Goal: Task Accomplishment & Management: Use online tool/utility

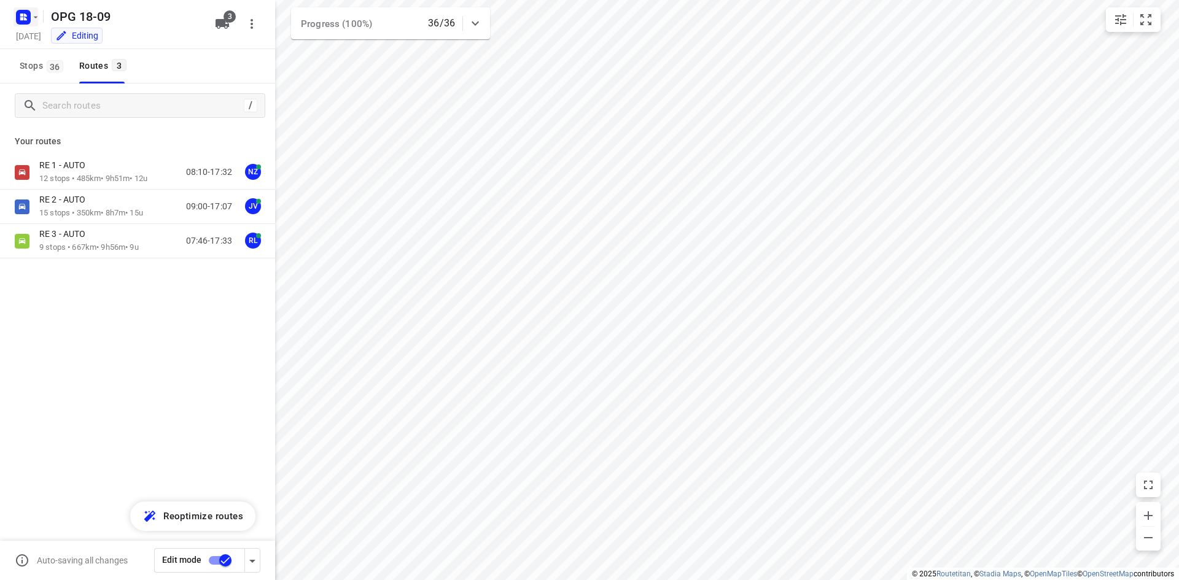
click at [36, 17] on icon "button" at bounding box center [36, 17] width 4 height 2
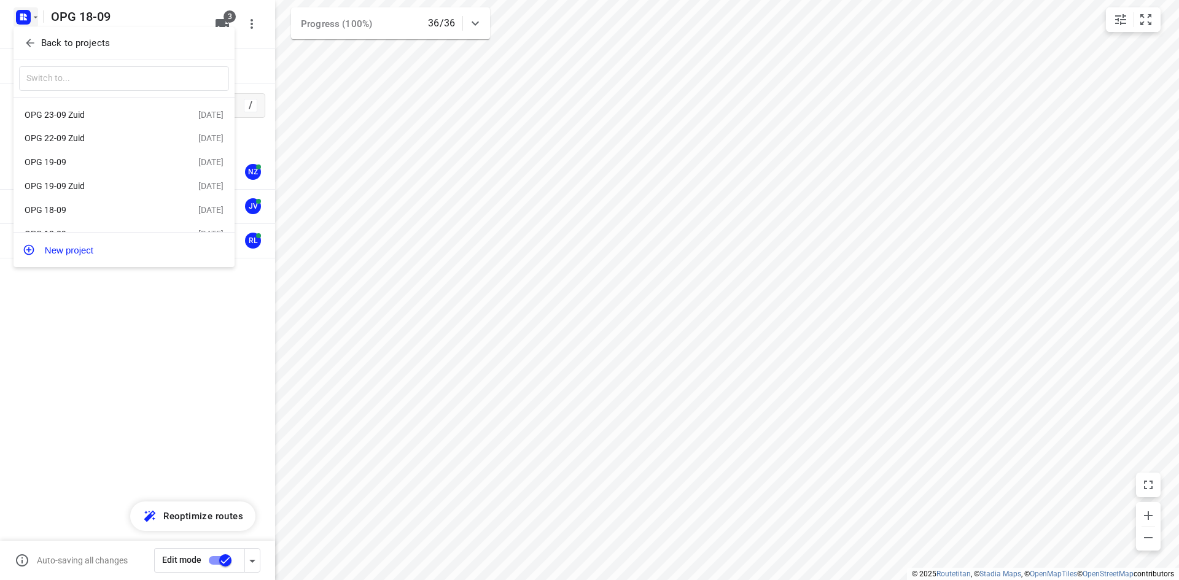
click at [80, 164] on div "OPG 19-09" at bounding box center [95, 162] width 141 height 10
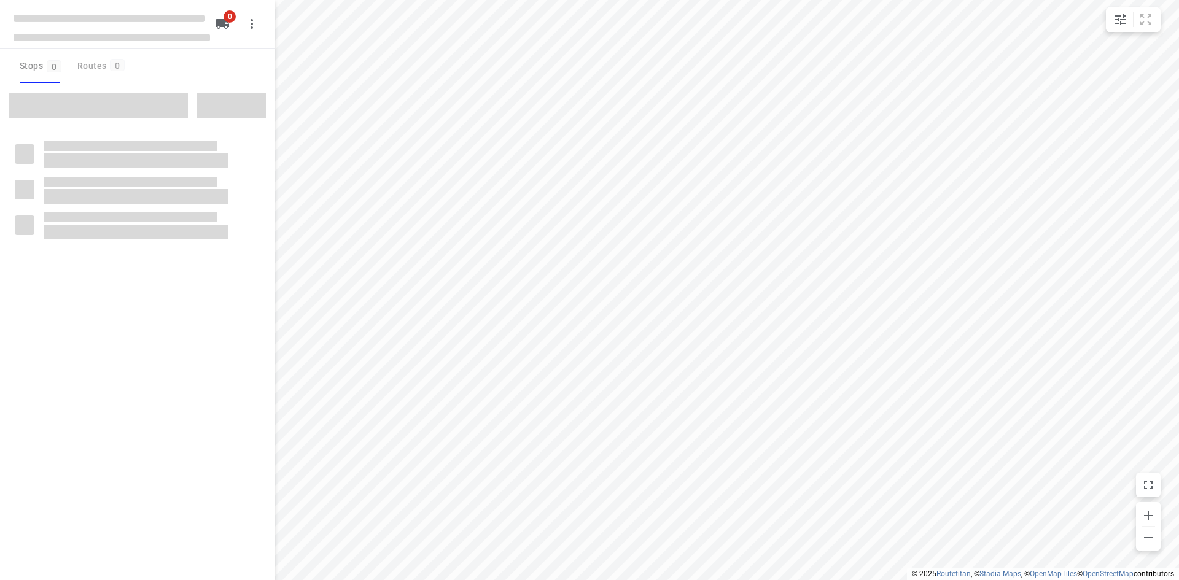
type input "distance"
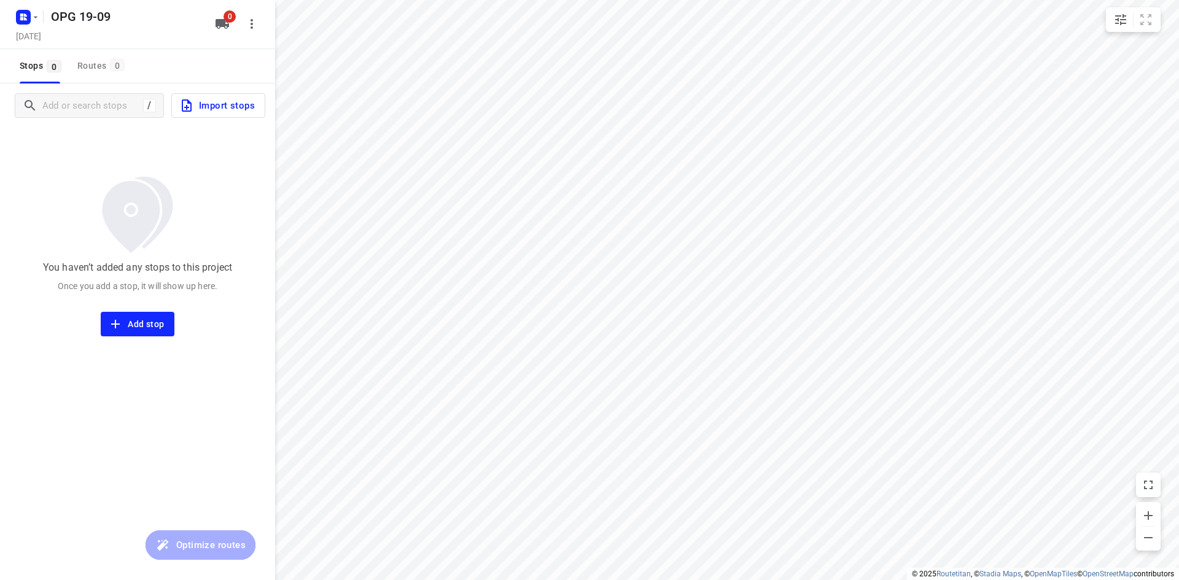
click at [243, 98] on span "Import stops" at bounding box center [217, 106] width 76 height 16
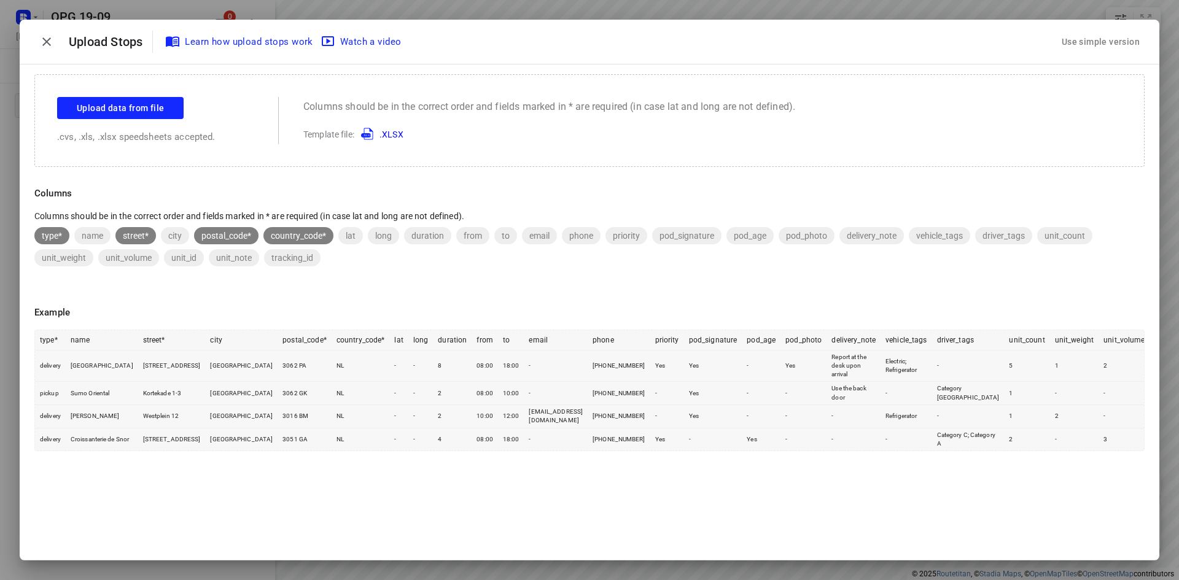
click at [1105, 36] on div "Use simple version" at bounding box center [1101, 42] width 83 height 20
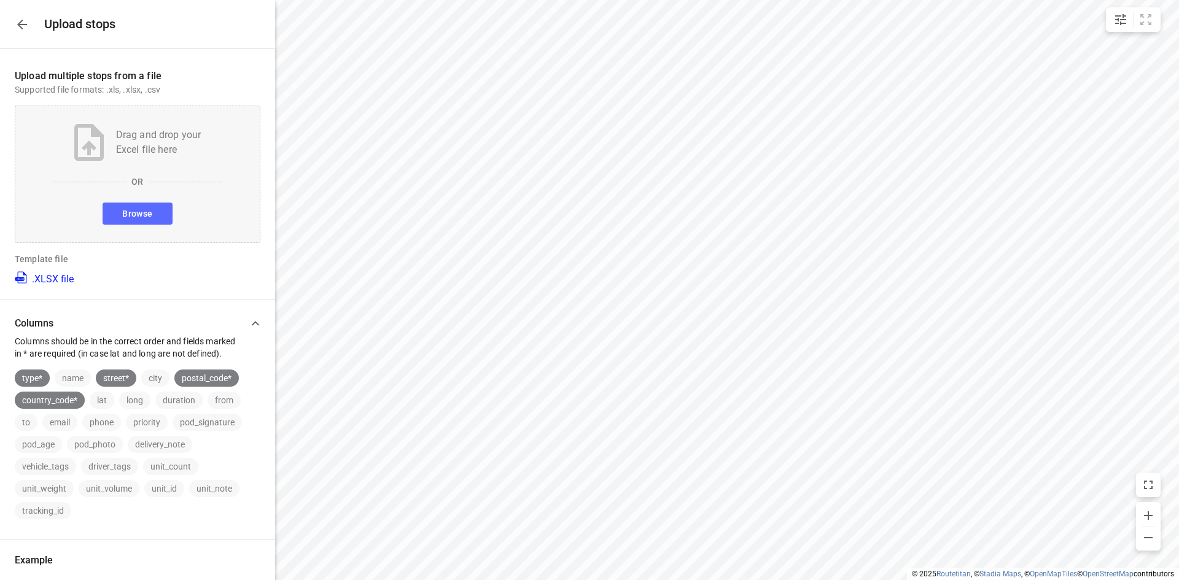
click at [122, 211] on span "Browse" at bounding box center [137, 213] width 30 height 15
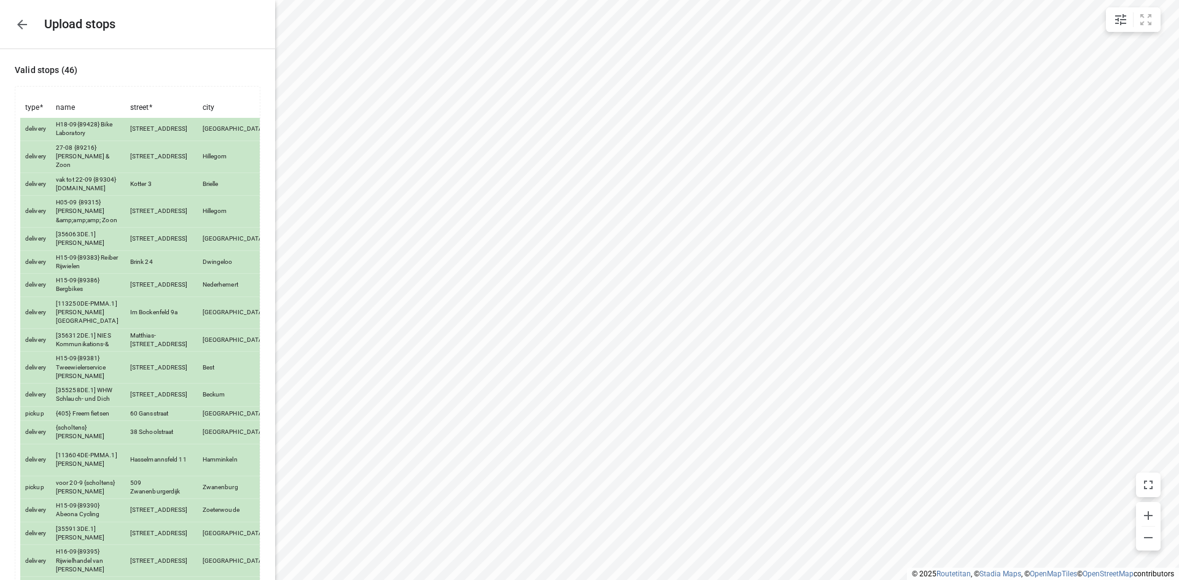
scroll to position [971, 0]
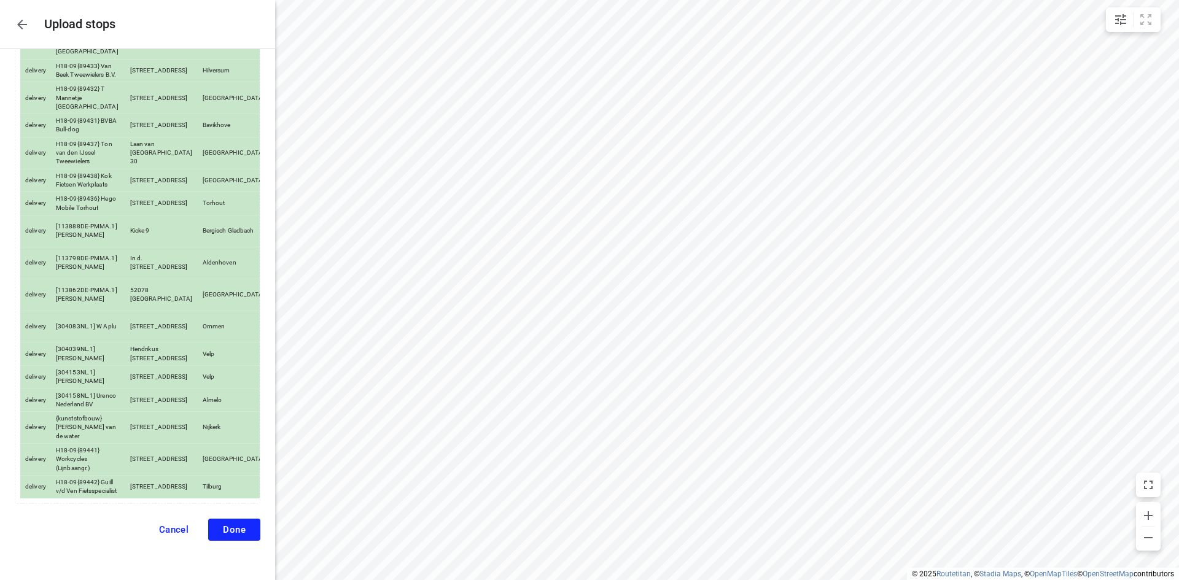
click at [231, 526] on span "Done" at bounding box center [234, 530] width 23 height 11
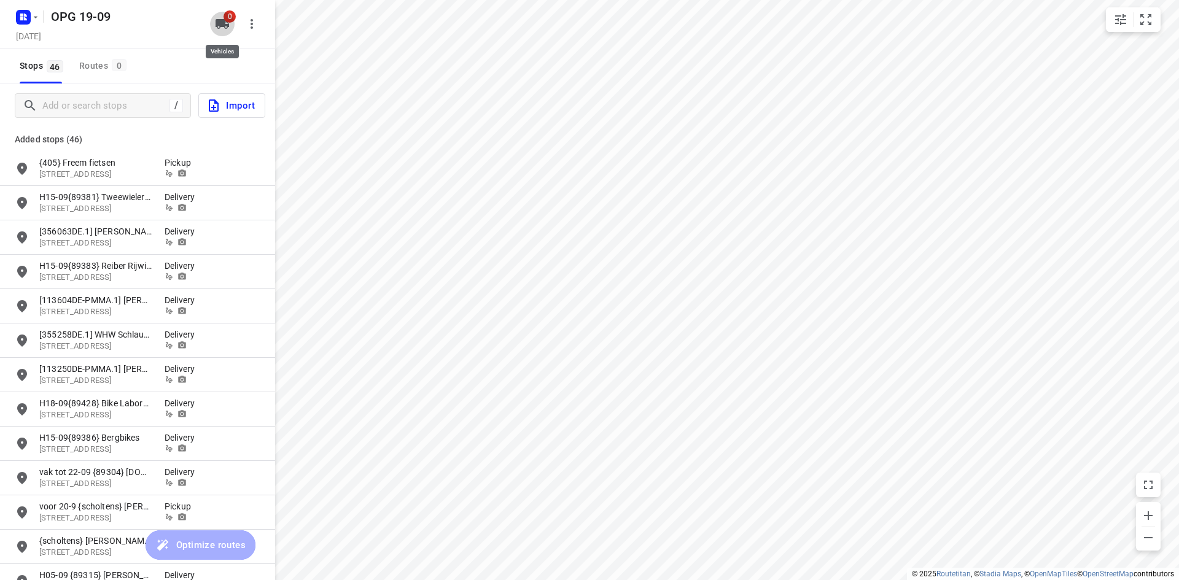
click at [220, 23] on icon "button" at bounding box center [223, 24] width 14 height 10
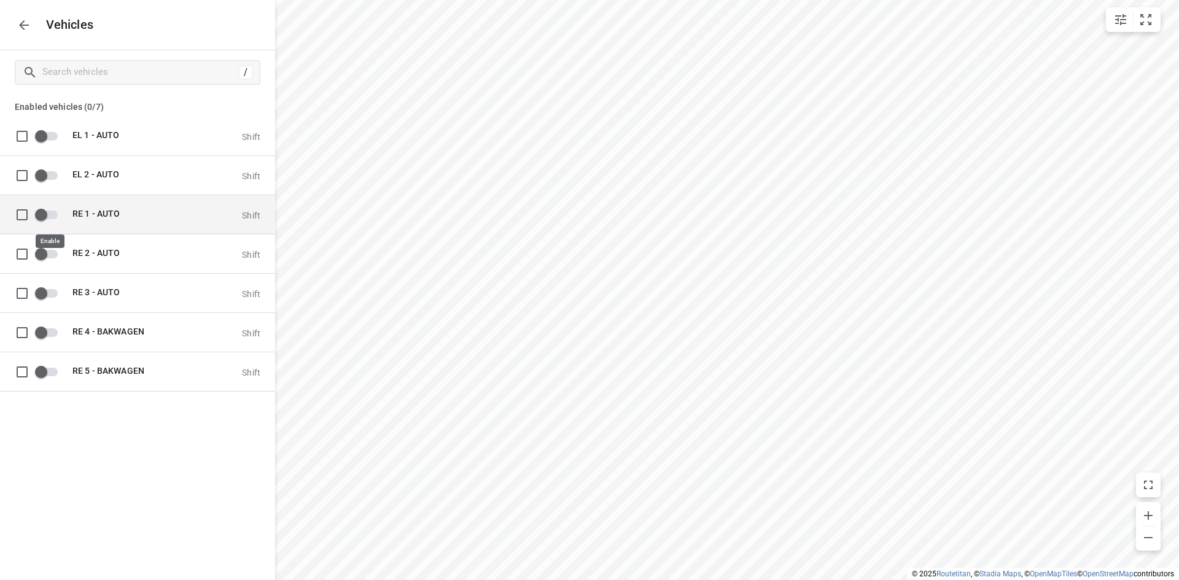
click at [53, 216] on input "grid" at bounding box center [41, 214] width 70 height 23
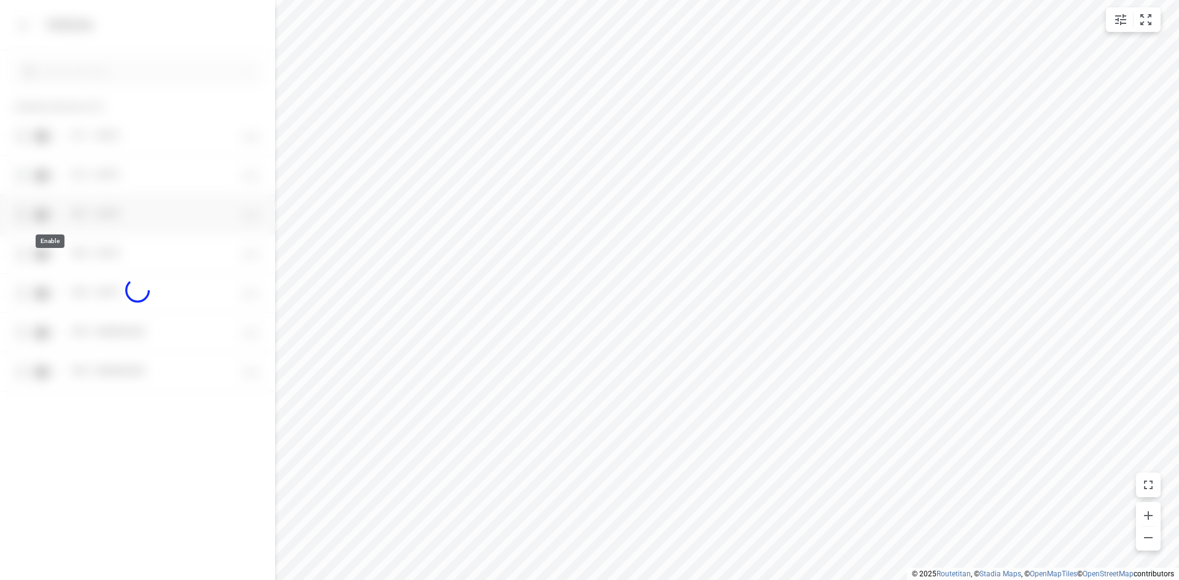
checkbox input "true"
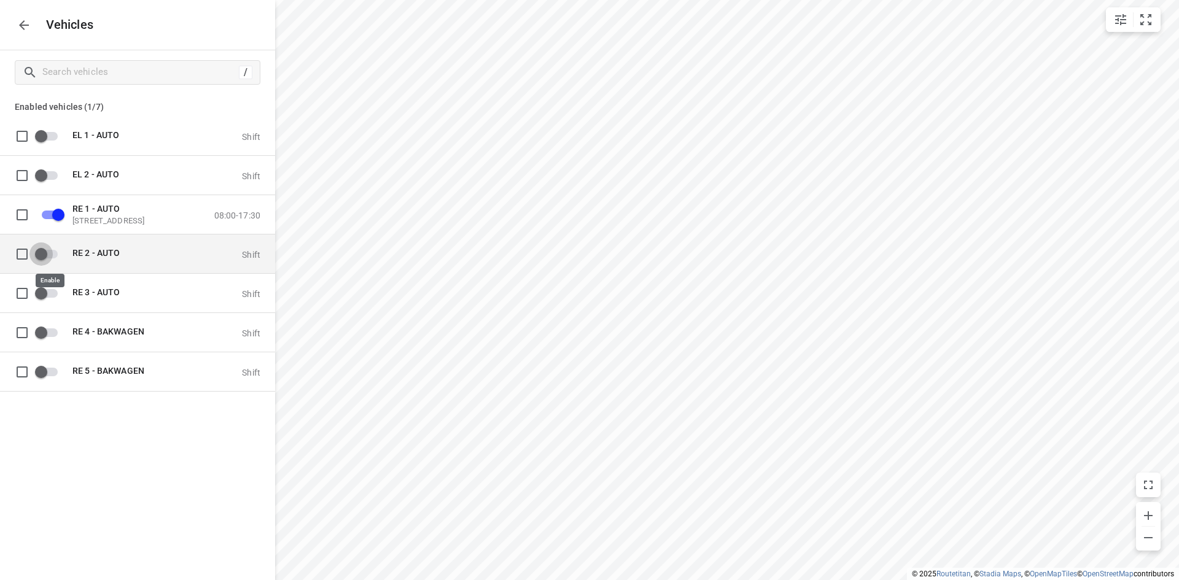
click at [50, 254] on input "grid" at bounding box center [41, 253] width 70 height 23
checkbox input "true"
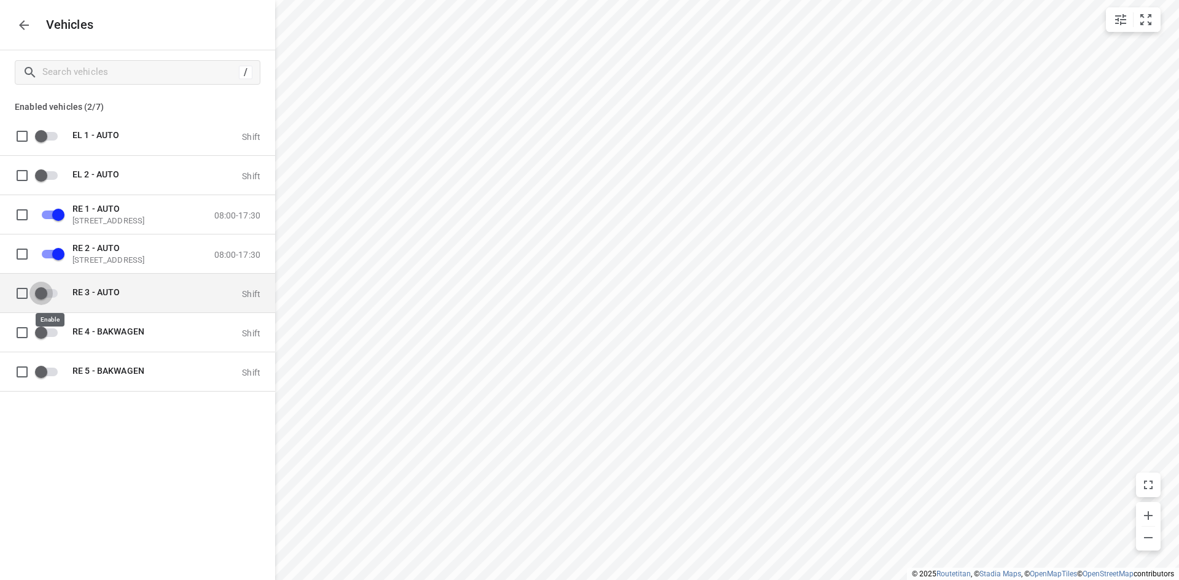
click at [52, 295] on input "grid" at bounding box center [41, 292] width 70 height 23
checkbox input "true"
click at [17, 30] on icon "button" at bounding box center [24, 25] width 15 height 15
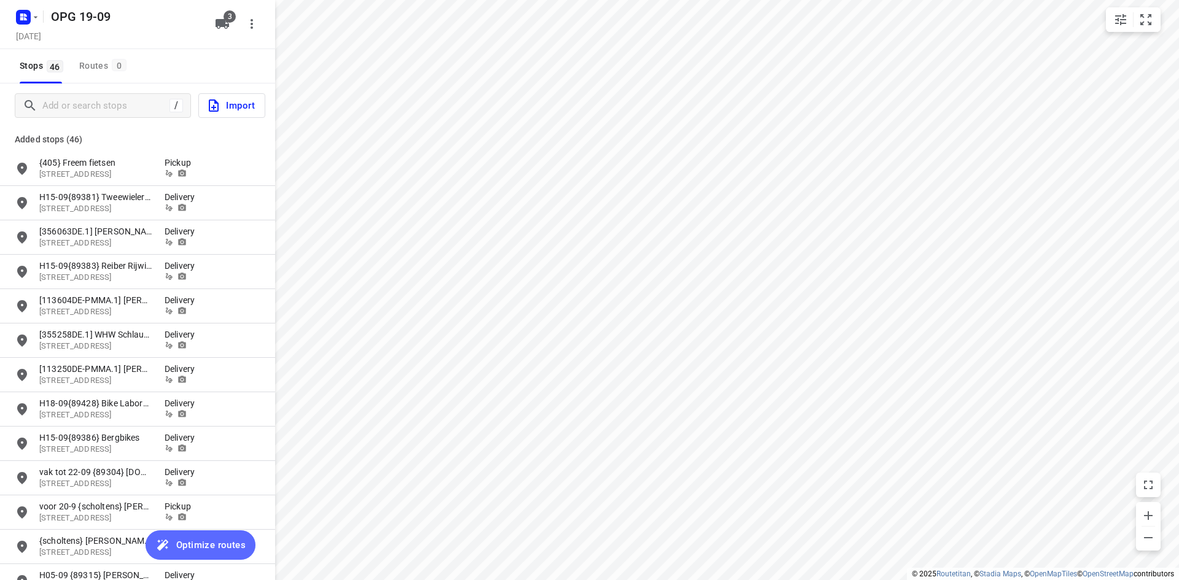
click at [216, 545] on span "Optimize routes" at bounding box center [210, 545] width 69 height 16
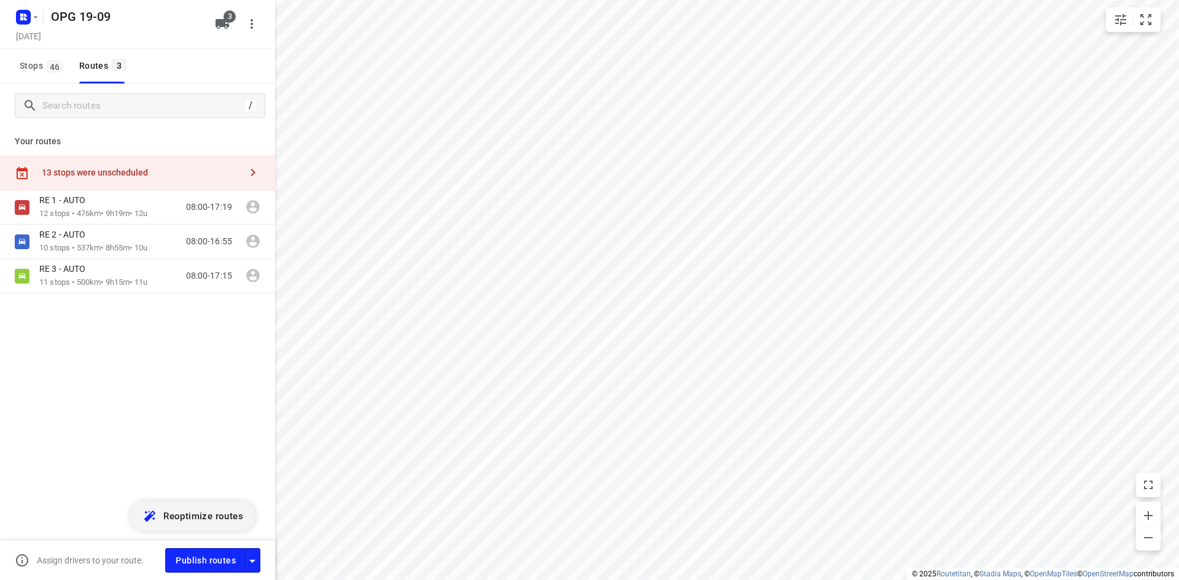
click at [250, 173] on icon "button" at bounding box center [253, 172] width 15 height 15
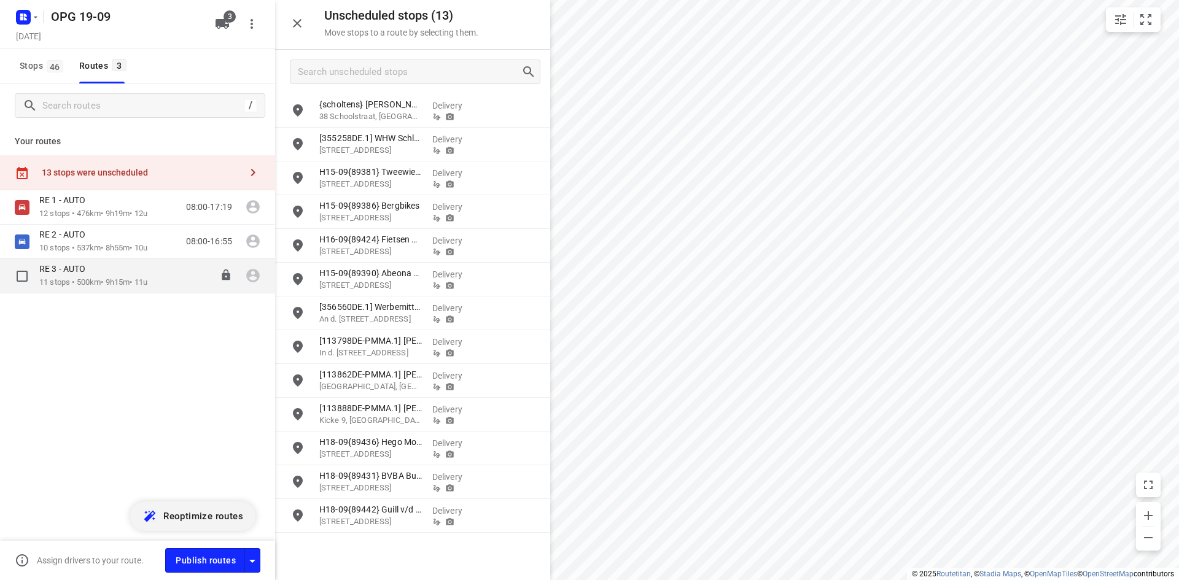
click at [120, 273] on div "RE 3 - AUTO" at bounding box center [93, 271] width 108 height 14
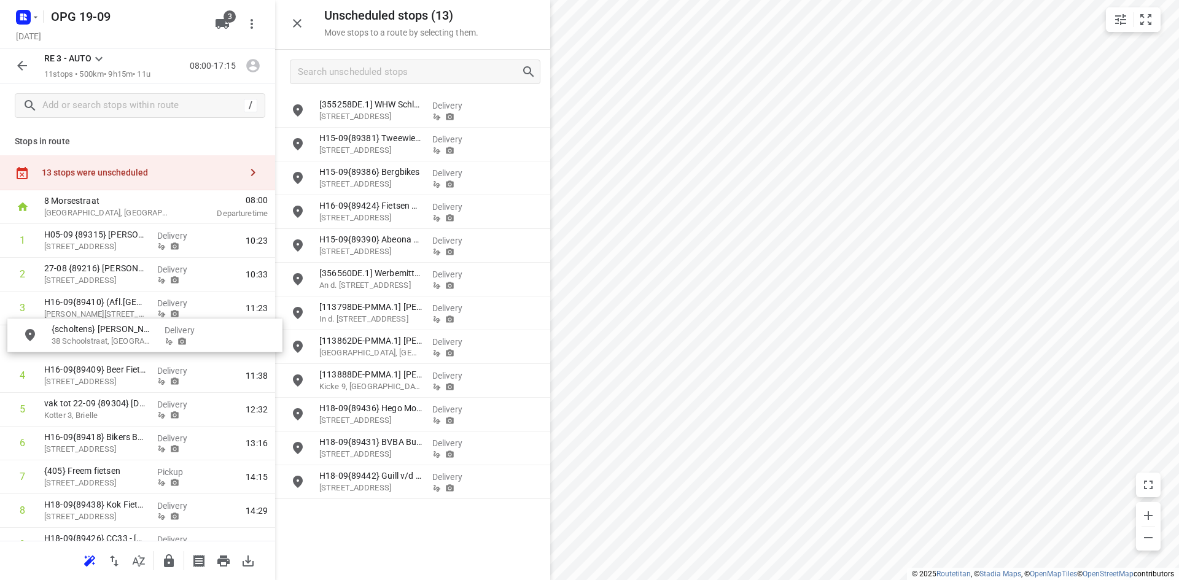
drag, startPoint x: 373, startPoint y: 116, endPoint x: 102, endPoint y: 343, distance: 353.2
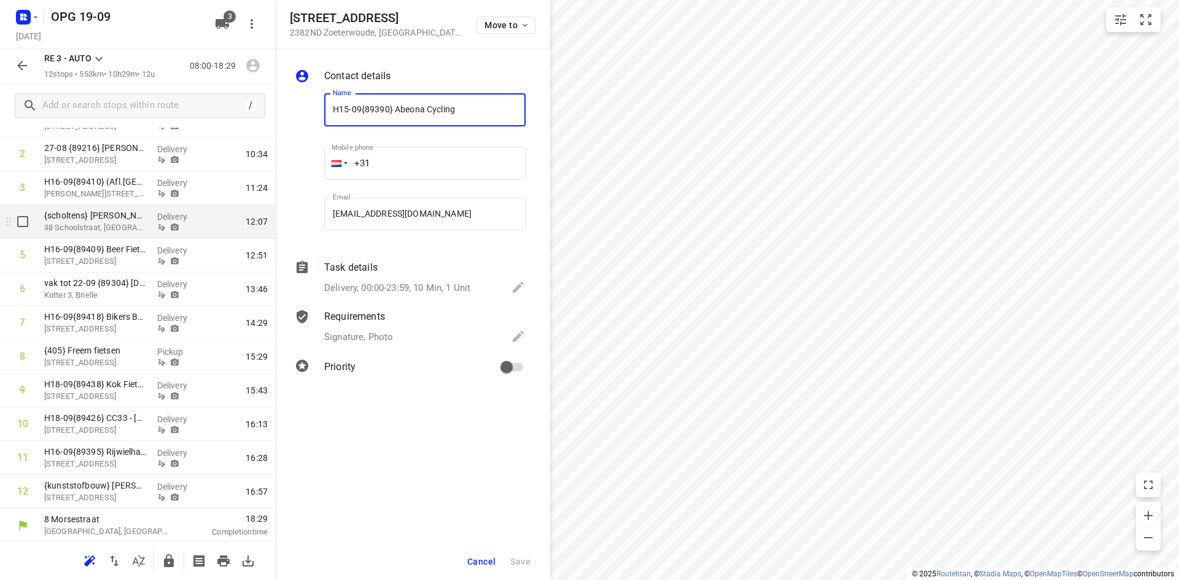
scroll to position [122, 0]
click at [1142, 21] on icon "small contained button group" at bounding box center [1146, 19] width 15 height 15
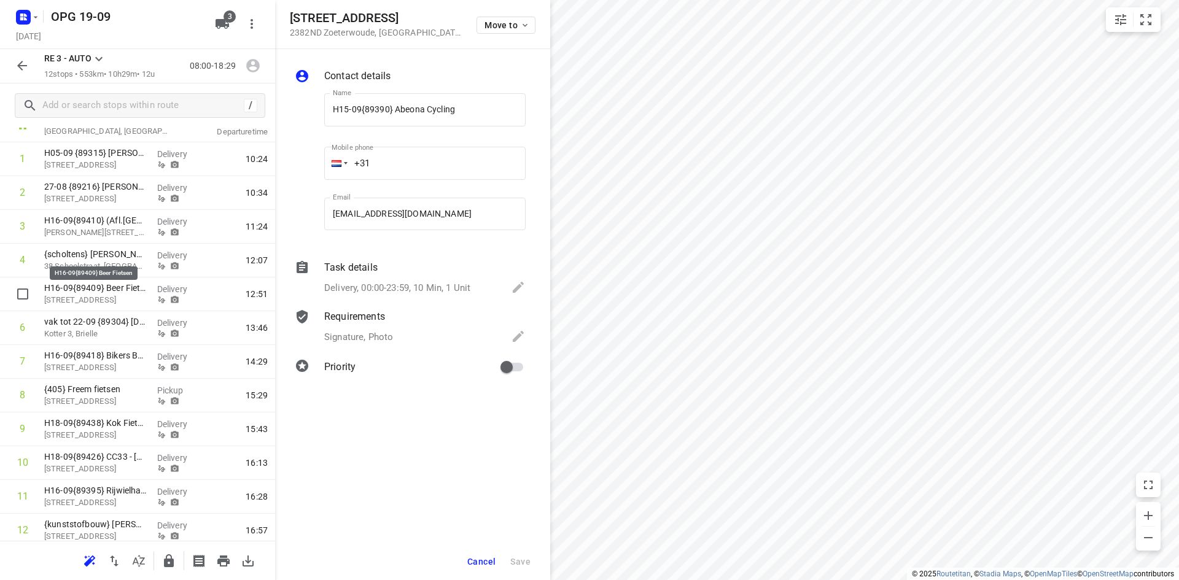
scroll to position [0, 0]
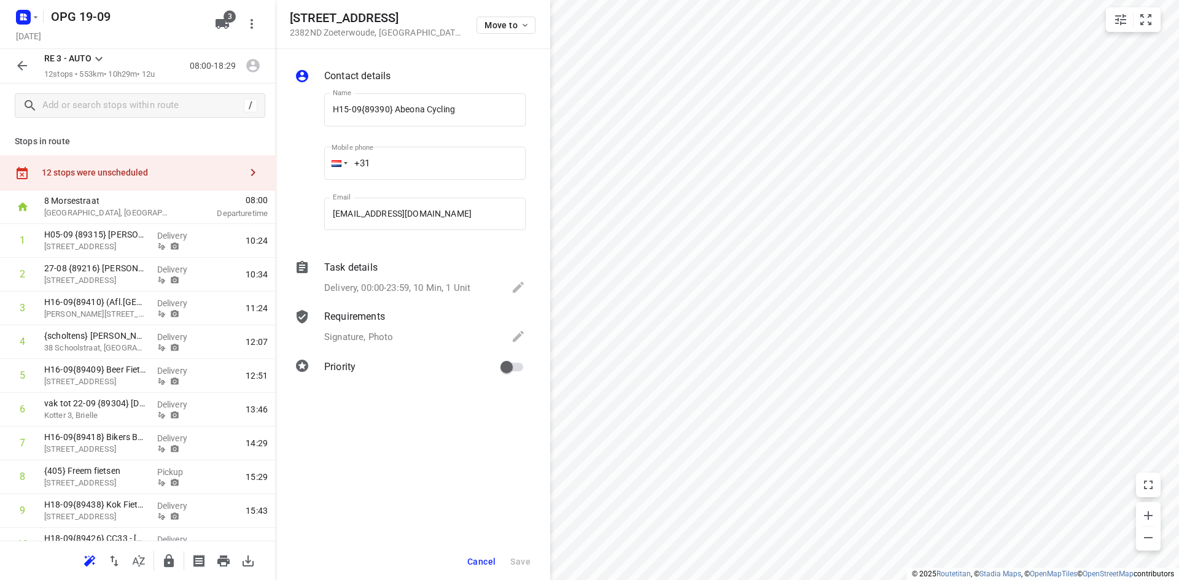
click at [246, 173] on icon "button" at bounding box center [253, 172] width 15 height 15
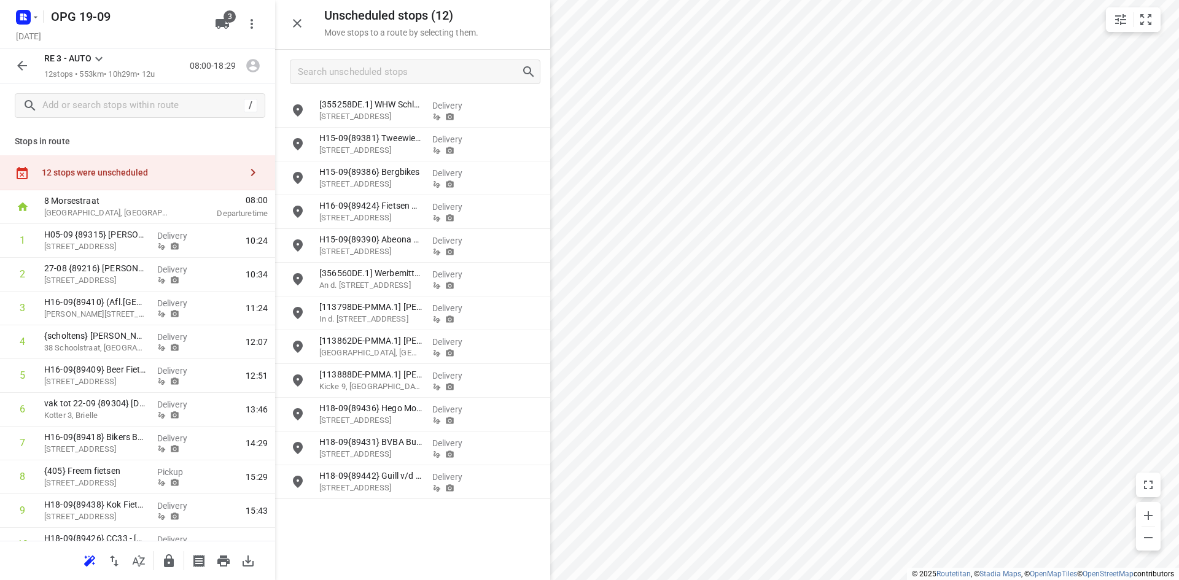
click at [97, 53] on icon at bounding box center [99, 59] width 15 height 15
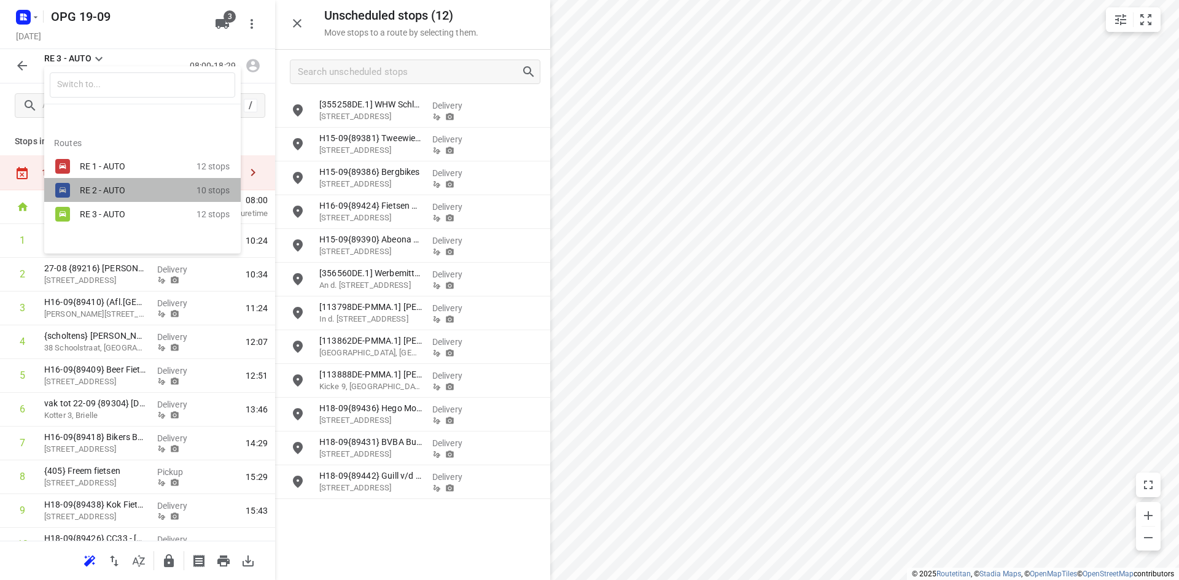
click at [119, 192] on div "RE 2 - AUTO" at bounding box center [132, 191] width 104 height 10
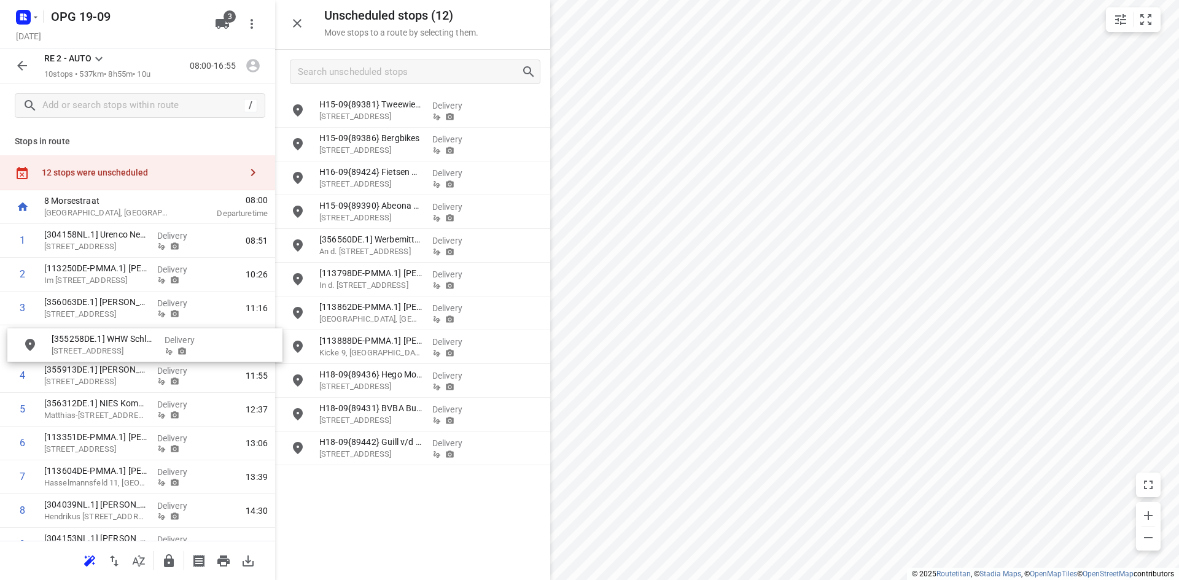
drag, startPoint x: 396, startPoint y: 108, endPoint x: 103, endPoint y: 336, distance: 370.7
drag, startPoint x: 88, startPoint y: 341, endPoint x: 96, endPoint y: 265, distance: 76.5
click at [96, 265] on div "1 [304158NL.1] Urenco Nederland BV [STREET_ADDRESS] Delivery 08:53 2 [113250DE-…" at bounding box center [137, 410] width 275 height 372
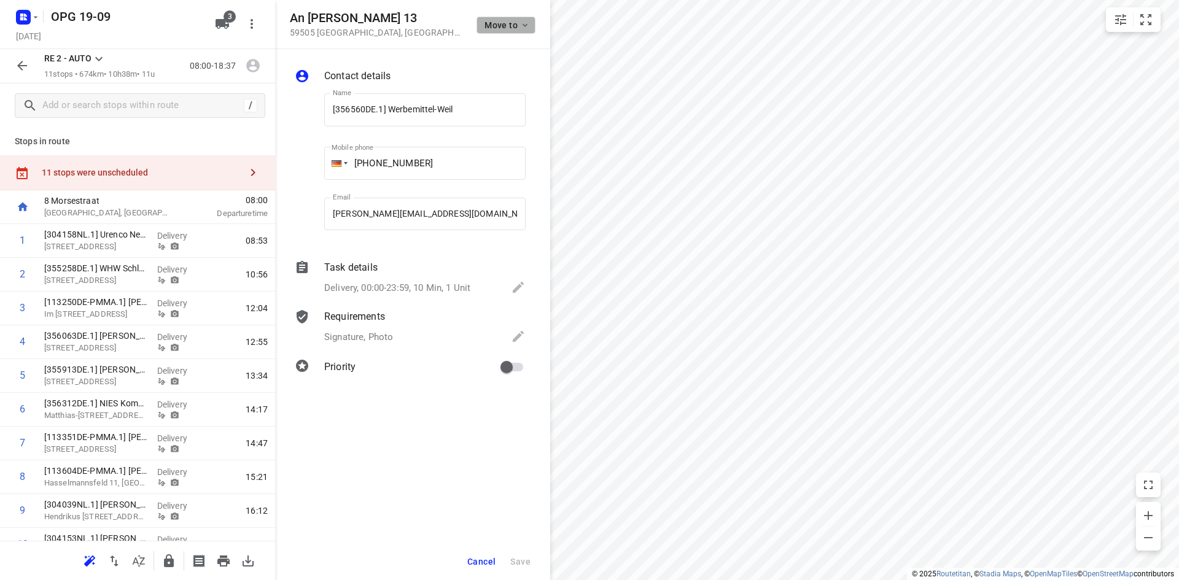
click at [517, 30] on button "Move to" at bounding box center [506, 25] width 59 height 17
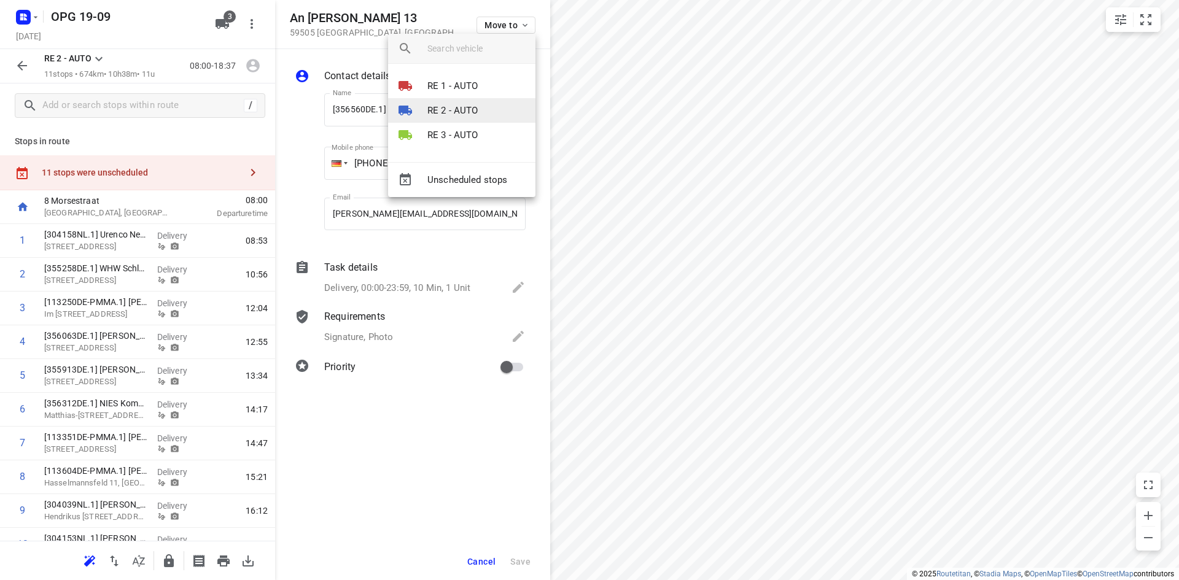
click at [461, 110] on p "RE 2 - AUTO" at bounding box center [453, 111] width 51 height 14
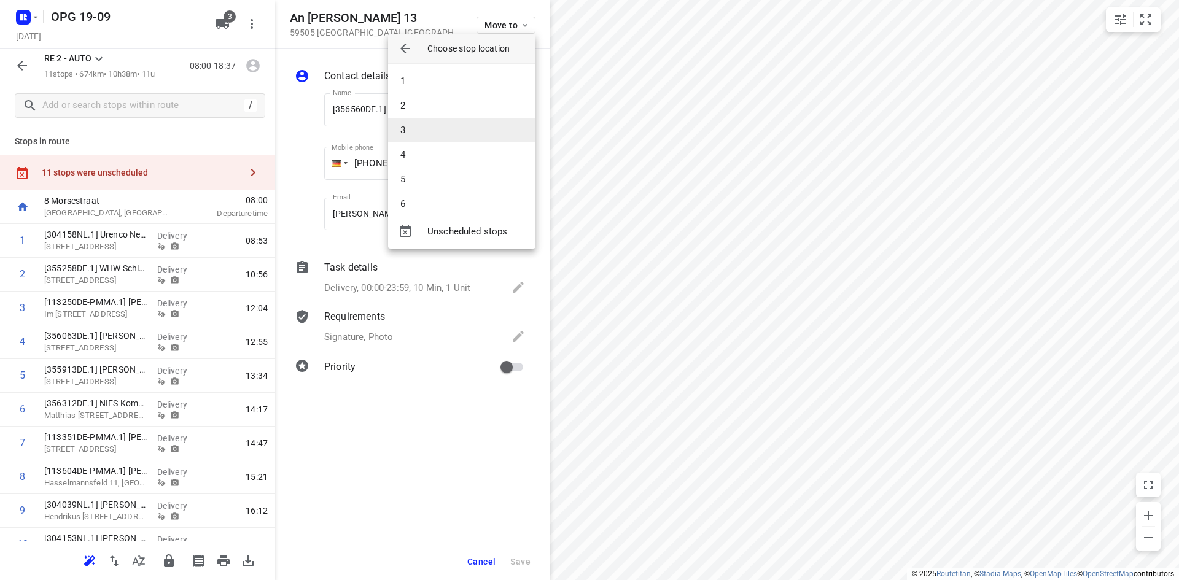
click at [448, 136] on li "3" at bounding box center [461, 130] width 147 height 25
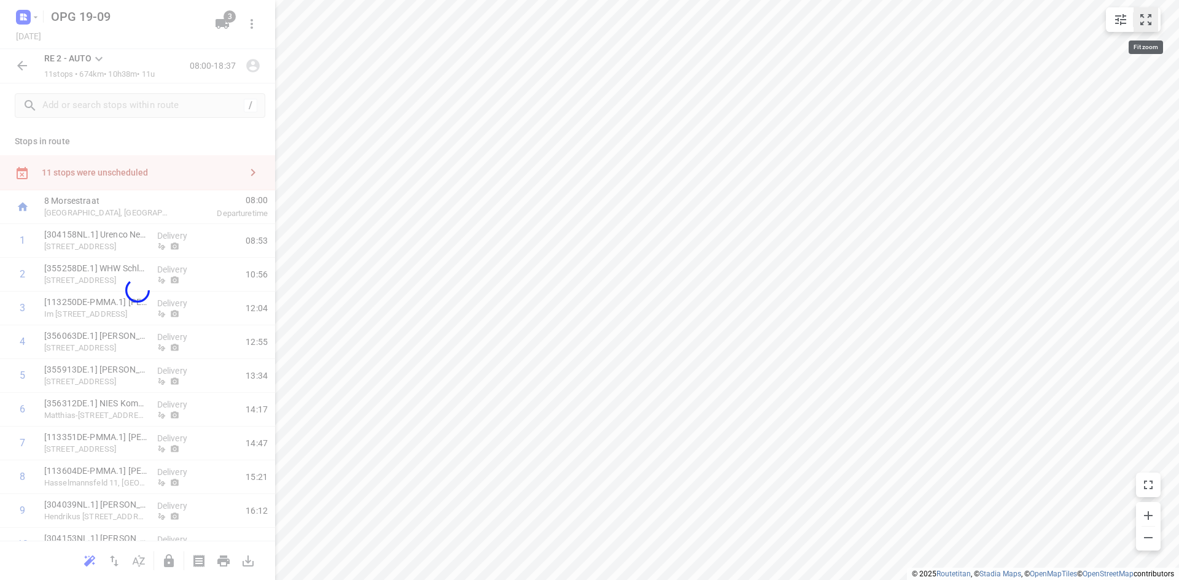
click at [1149, 20] on icon "small contained button group" at bounding box center [1146, 19] width 15 height 15
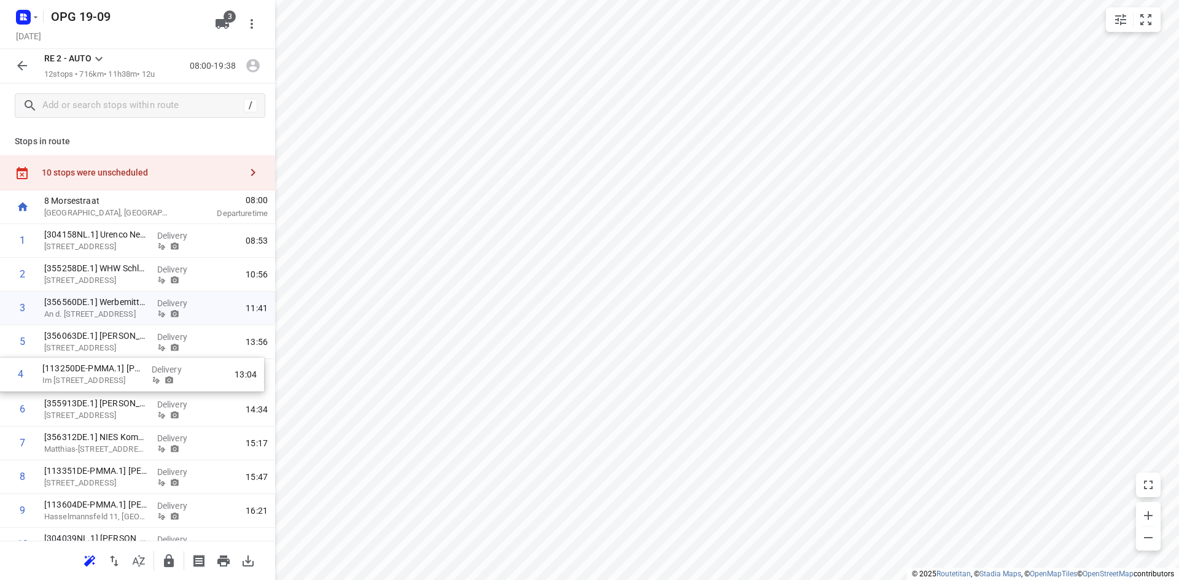
drag, startPoint x: 115, startPoint y: 352, endPoint x: 115, endPoint y: 388, distance: 35.6
click at [115, 388] on div "1 [304158NL.1] Urenco Nederland BV [STREET_ADDRESS] Delivery 08:53 2 [355258DE.…" at bounding box center [137, 426] width 275 height 405
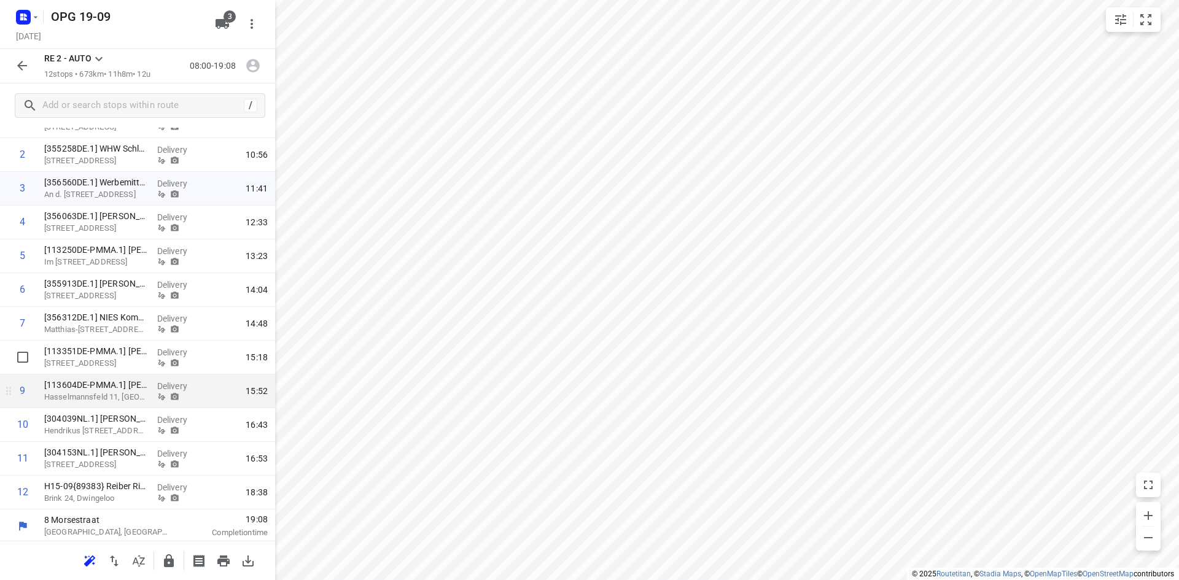
scroll to position [122, 0]
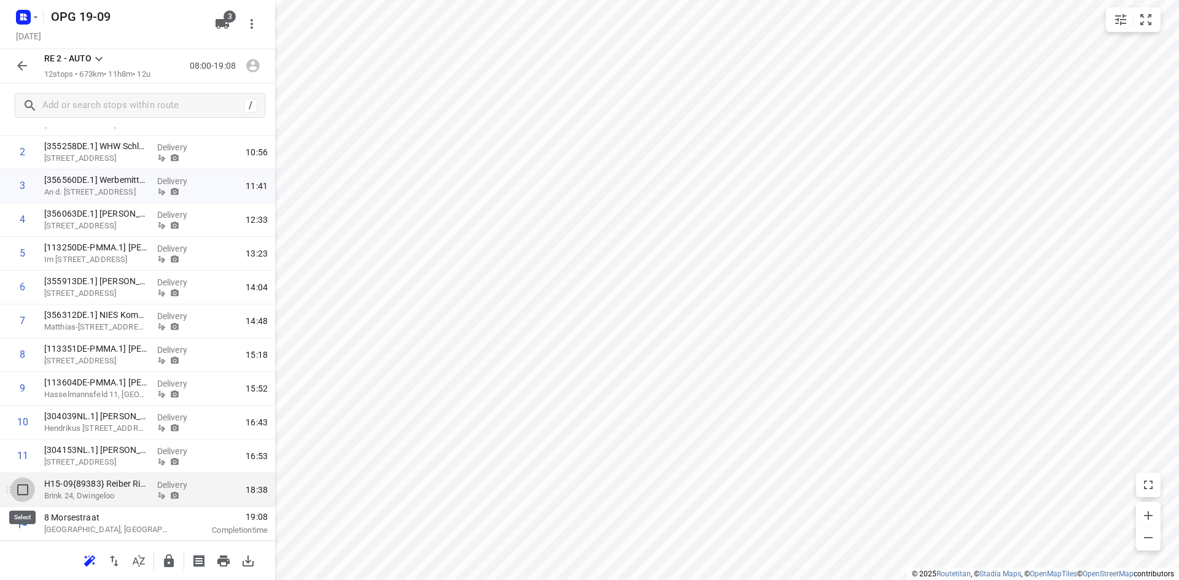
click at [23, 491] on input "checkbox" at bounding box center [22, 490] width 25 height 25
checkbox input "true"
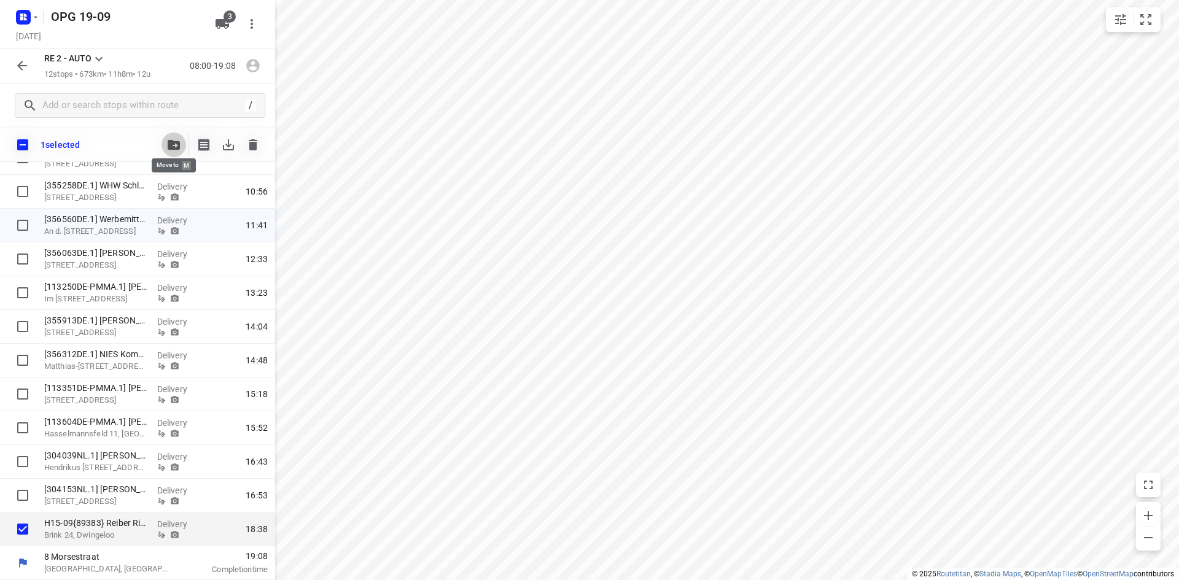
click at [181, 143] on span "button" at bounding box center [173, 145] width 15 height 10
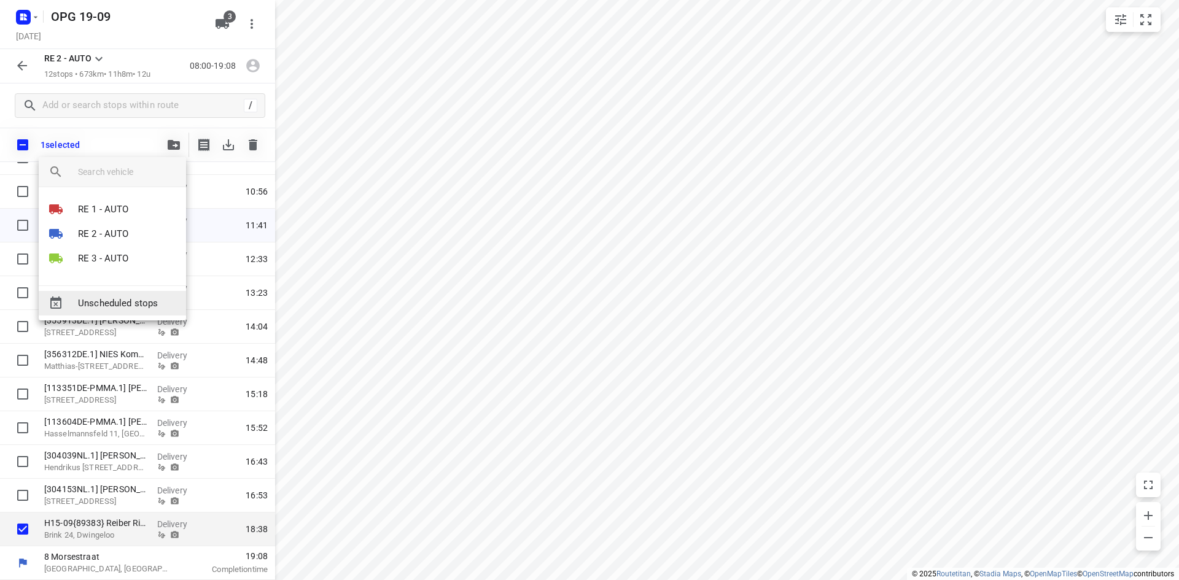
click at [123, 305] on span "Unscheduled stops" at bounding box center [127, 304] width 98 height 14
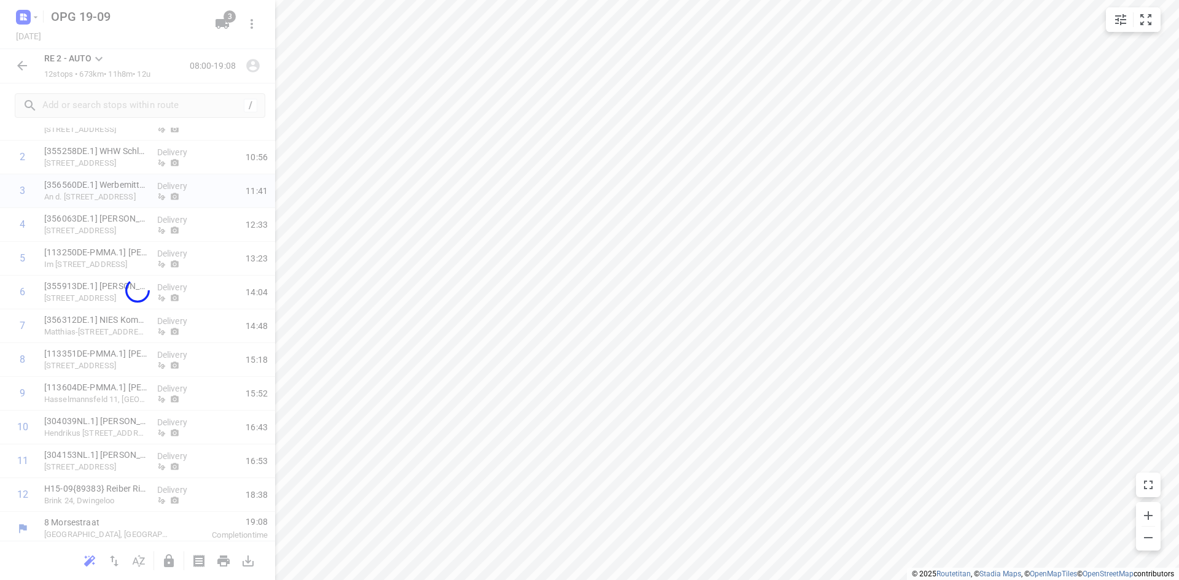
scroll to position [88, 0]
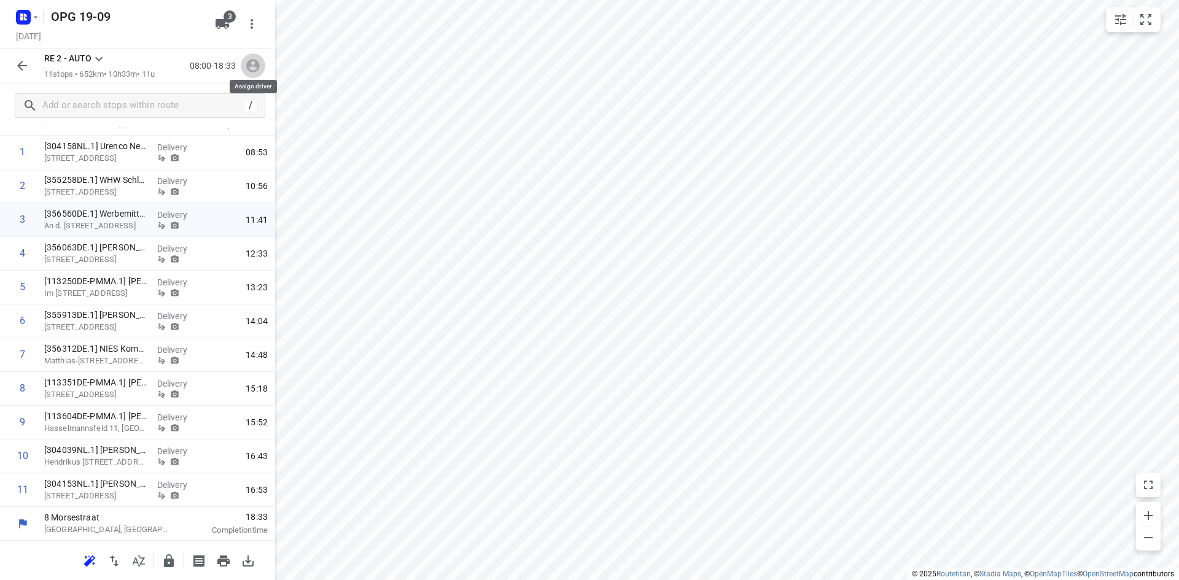
click at [260, 67] on icon "button" at bounding box center [253, 66] width 16 height 16
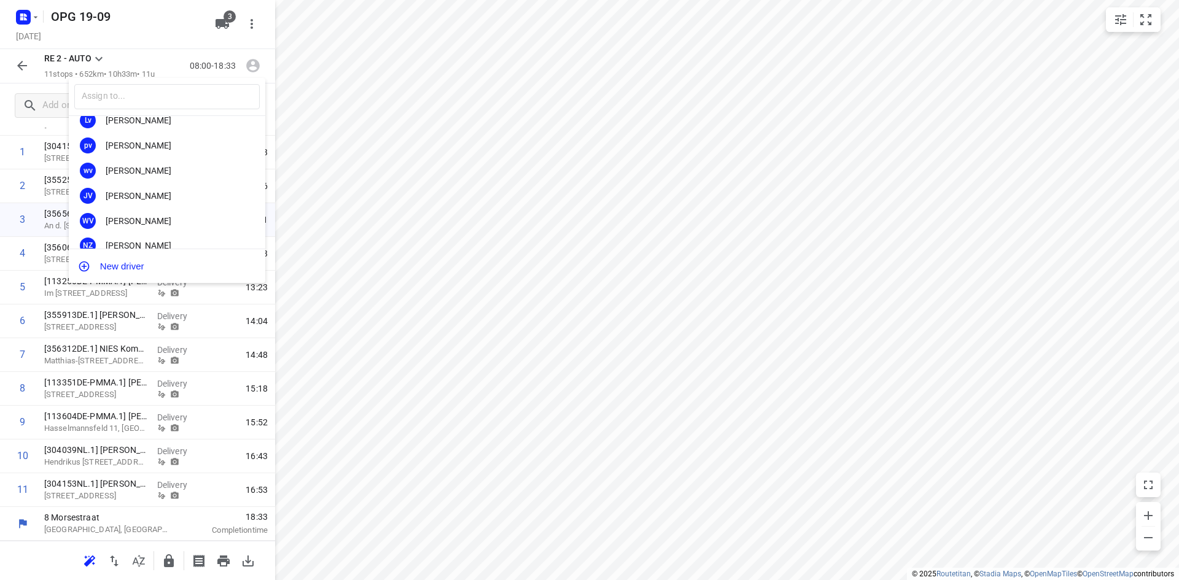
scroll to position [228, 0]
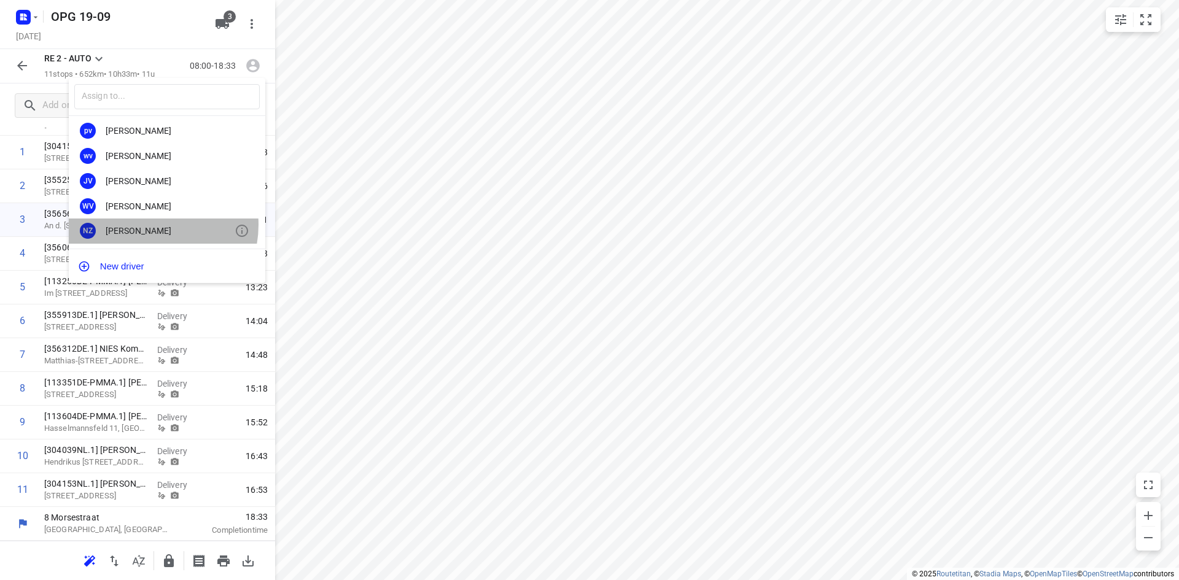
click at [146, 225] on div "NZ [PERSON_NAME]" at bounding box center [167, 231] width 197 height 25
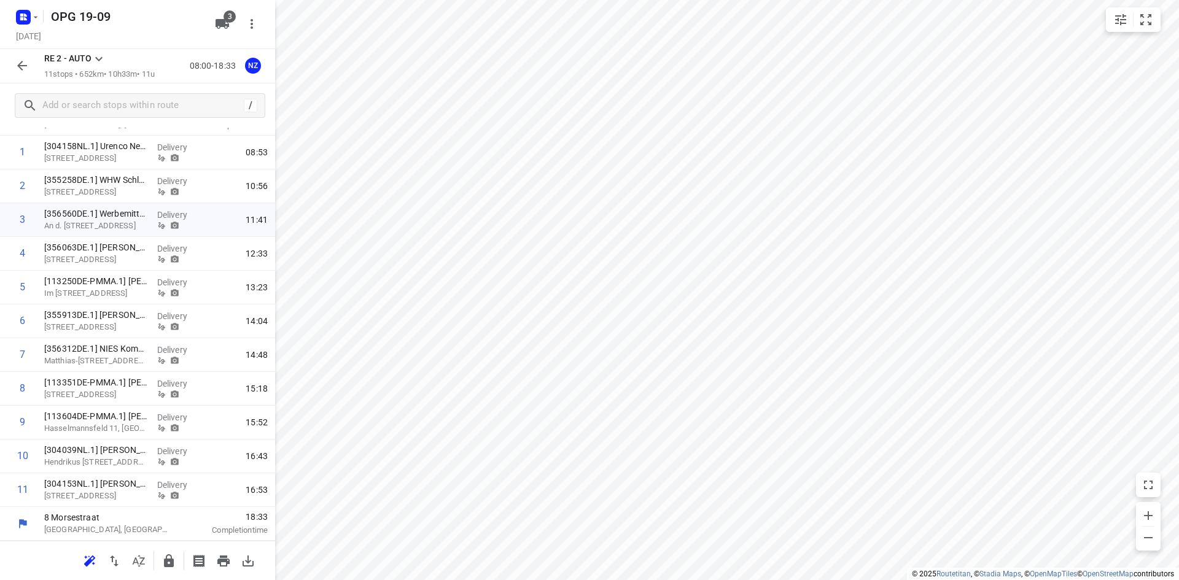
scroll to position [0, 0]
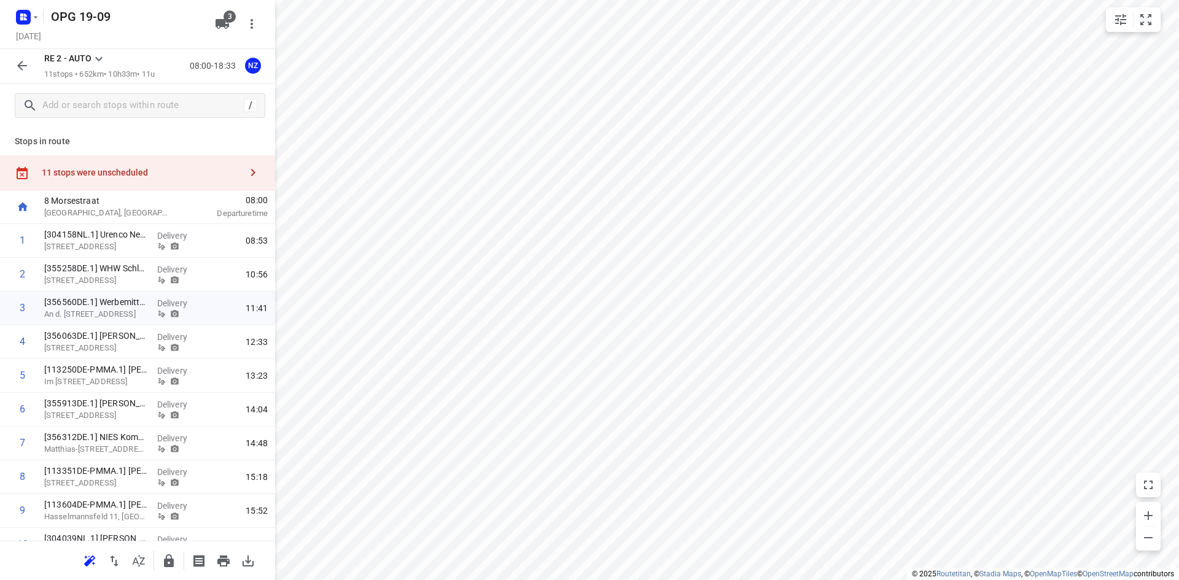
click at [96, 59] on icon at bounding box center [99, 59] width 15 height 15
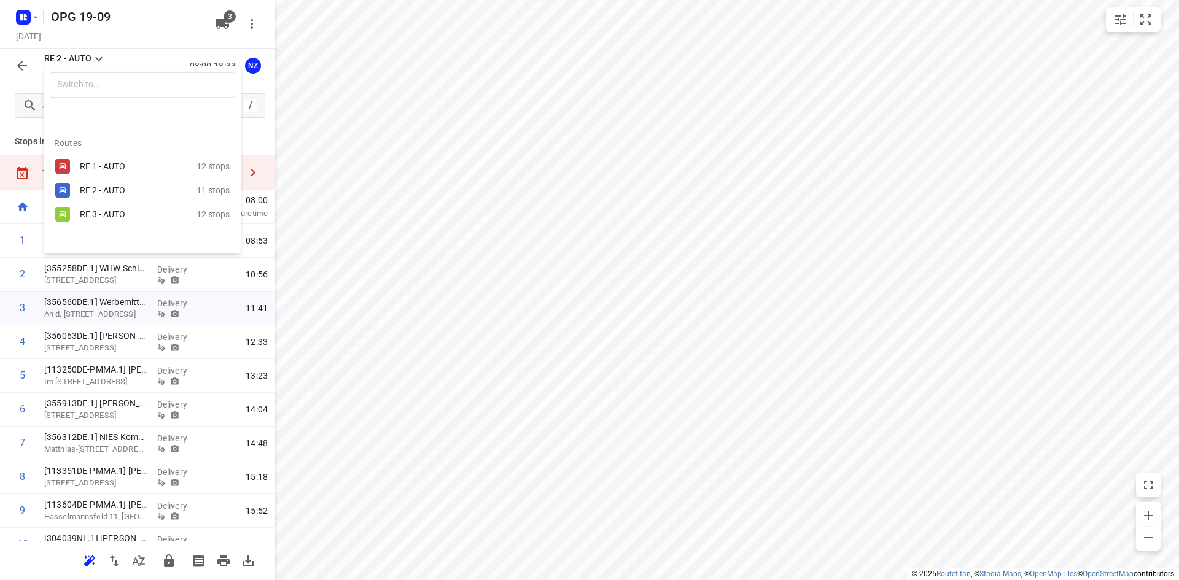
click at [93, 216] on div "RE 3 - AUTO" at bounding box center [132, 214] width 104 height 10
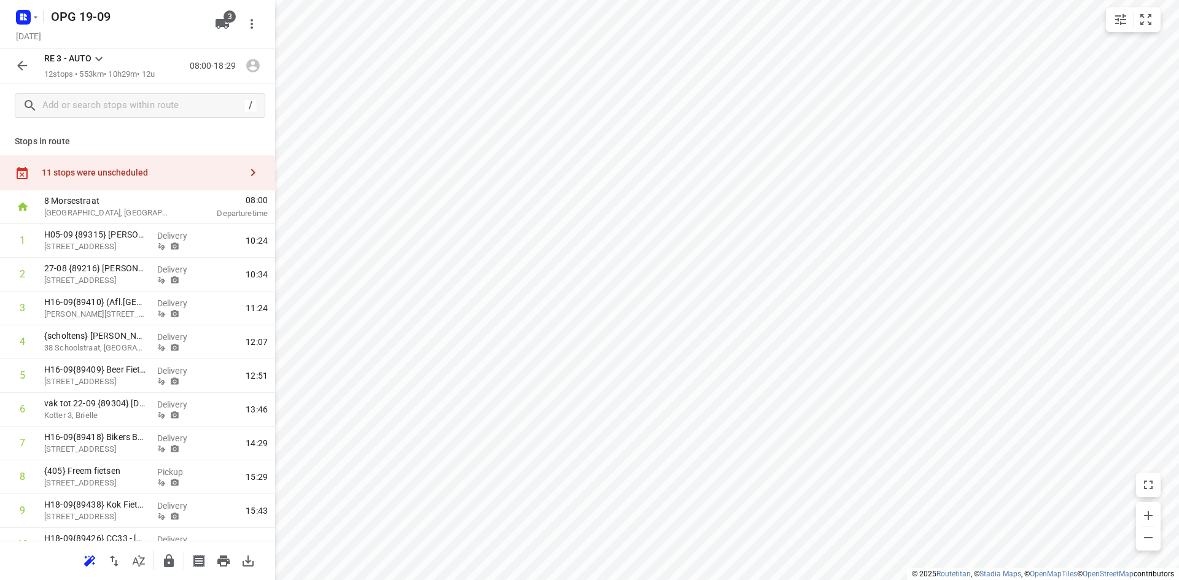
click at [100, 55] on icon at bounding box center [99, 59] width 15 height 15
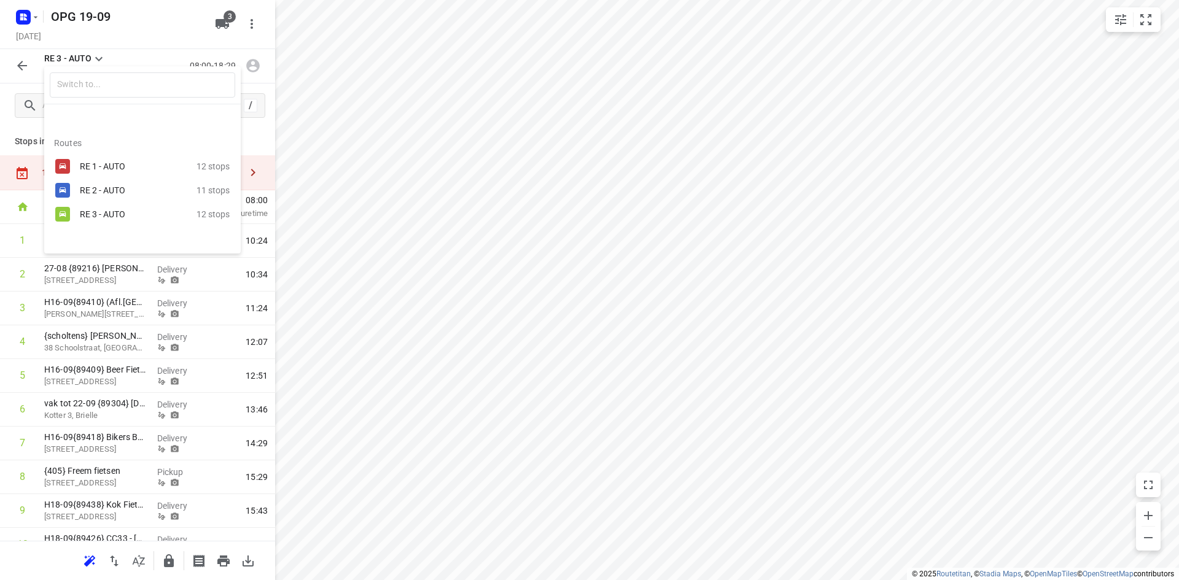
click at [80, 165] on div "RE 1 - AUTO" at bounding box center [132, 167] width 104 height 10
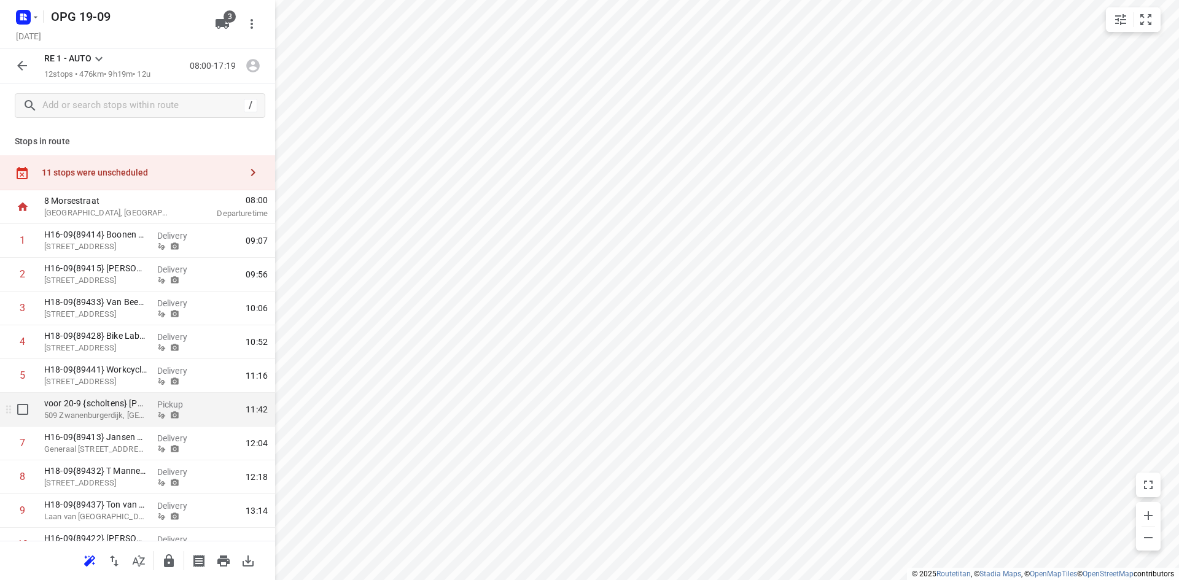
scroll to position [122, 0]
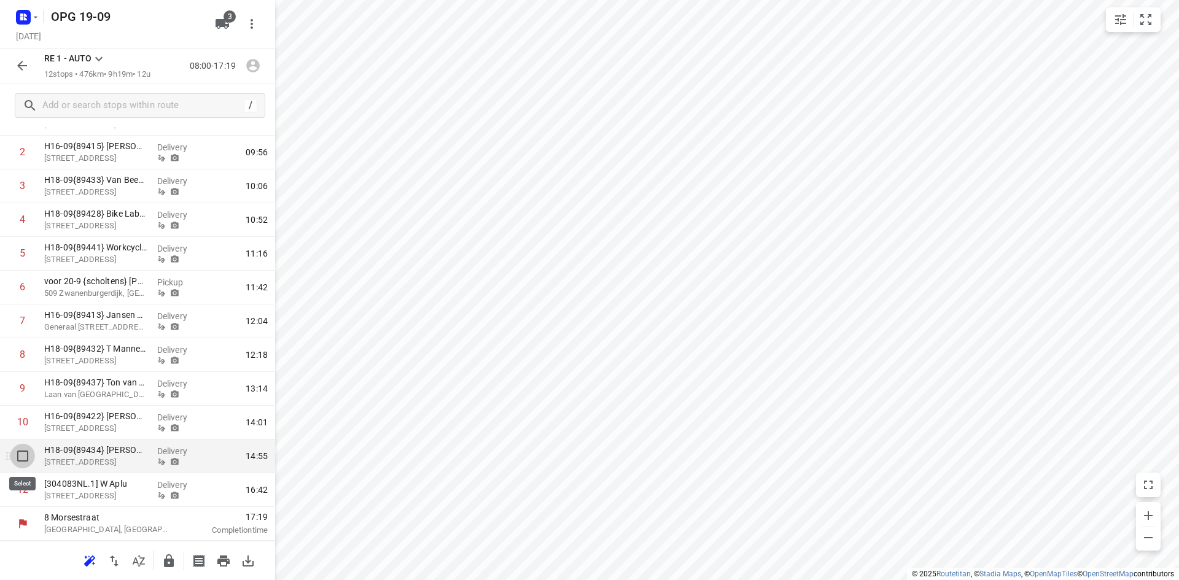
click at [20, 457] on input "checkbox" at bounding box center [22, 456] width 25 height 25
checkbox input "true"
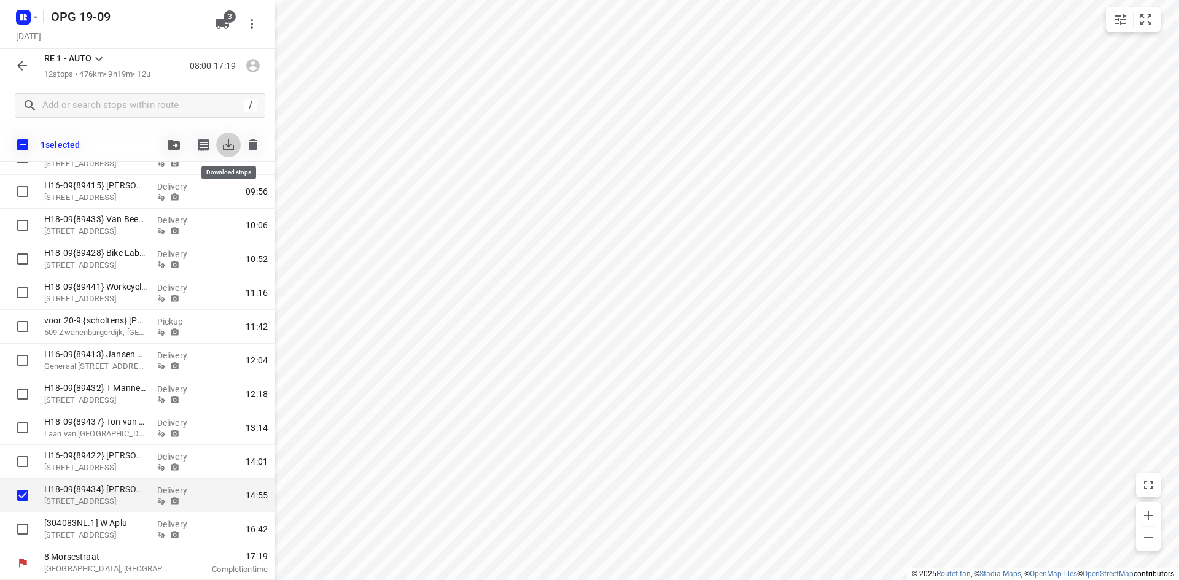
click at [232, 142] on icon "button" at bounding box center [228, 145] width 15 height 15
click at [164, 141] on button "button" at bounding box center [174, 145] width 25 height 25
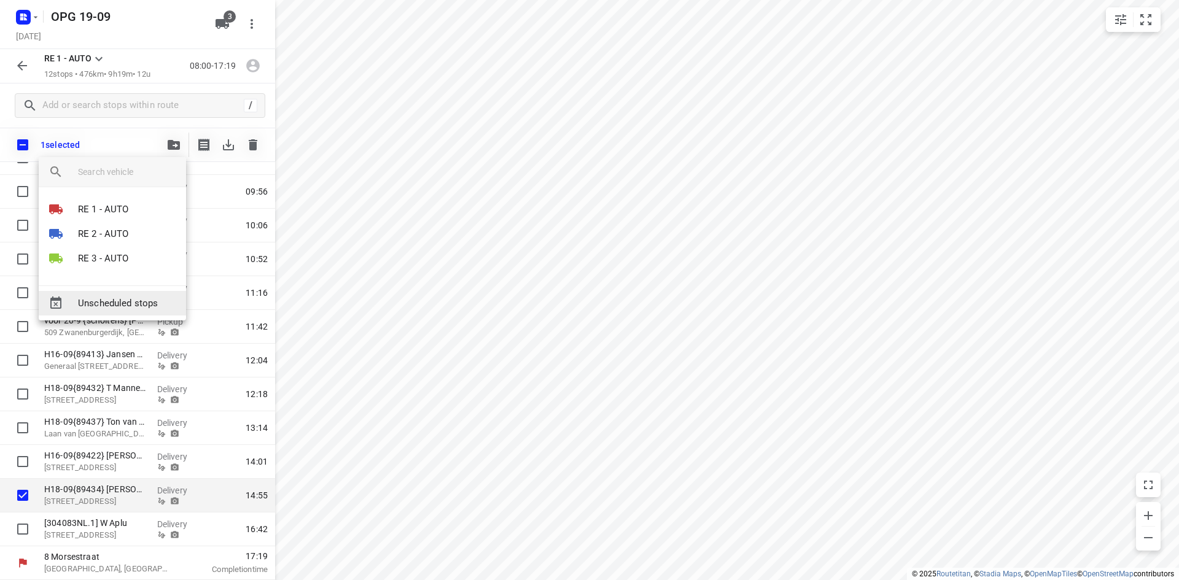
click at [131, 307] on span "Unscheduled stops" at bounding box center [127, 304] width 98 height 14
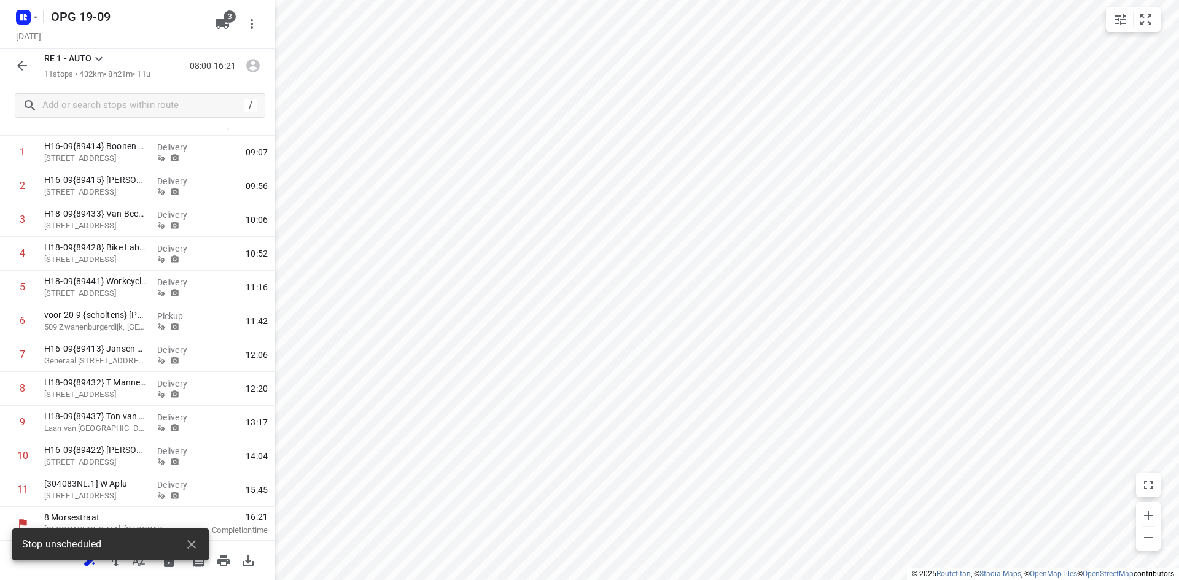
scroll to position [88, 0]
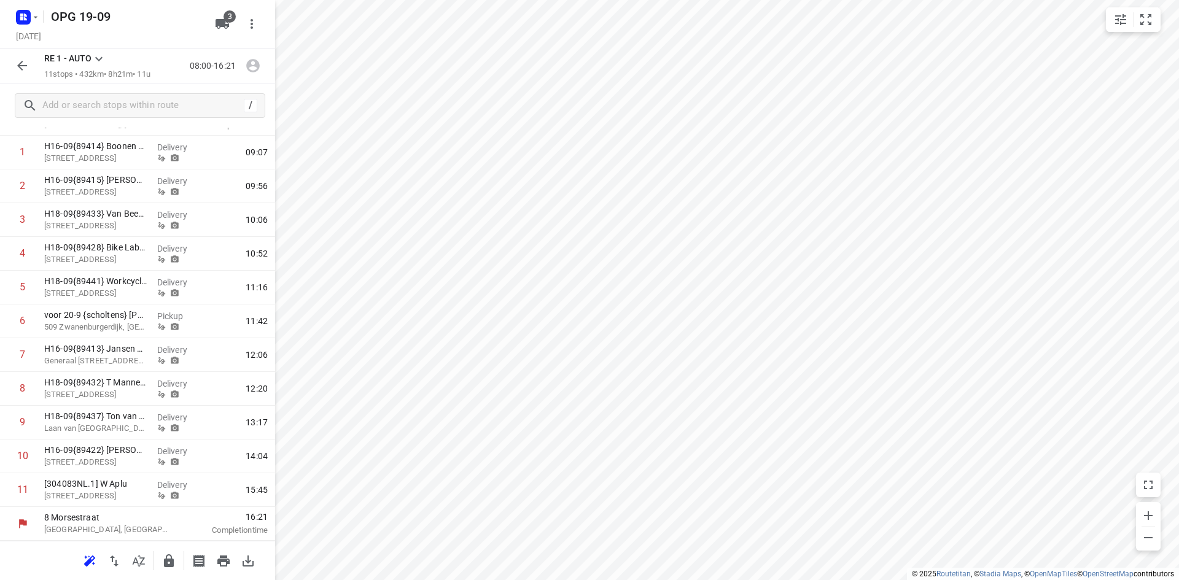
click at [99, 52] on icon at bounding box center [99, 59] width 15 height 15
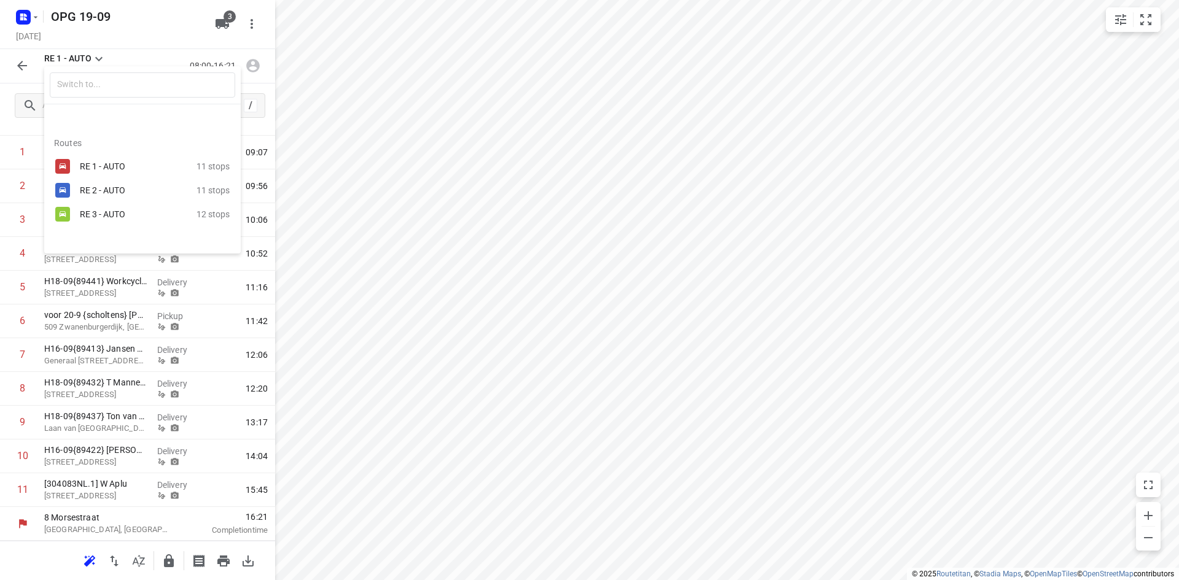
click at [109, 217] on div "RE 3 - AUTO" at bounding box center [132, 214] width 104 height 10
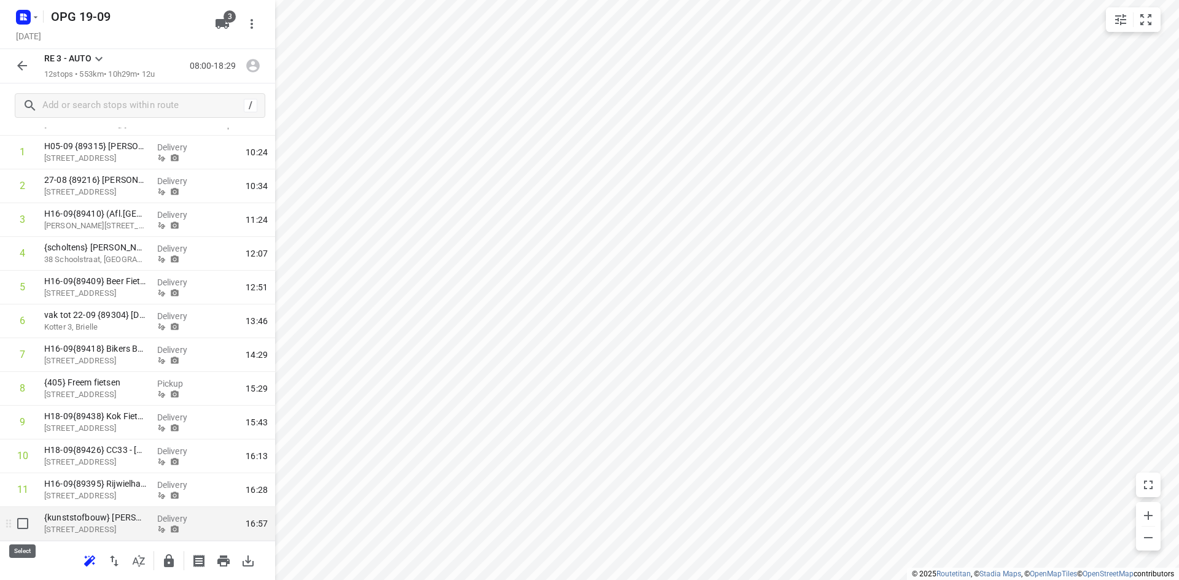
click at [20, 526] on input "checkbox" at bounding box center [22, 524] width 25 height 25
checkbox input "true"
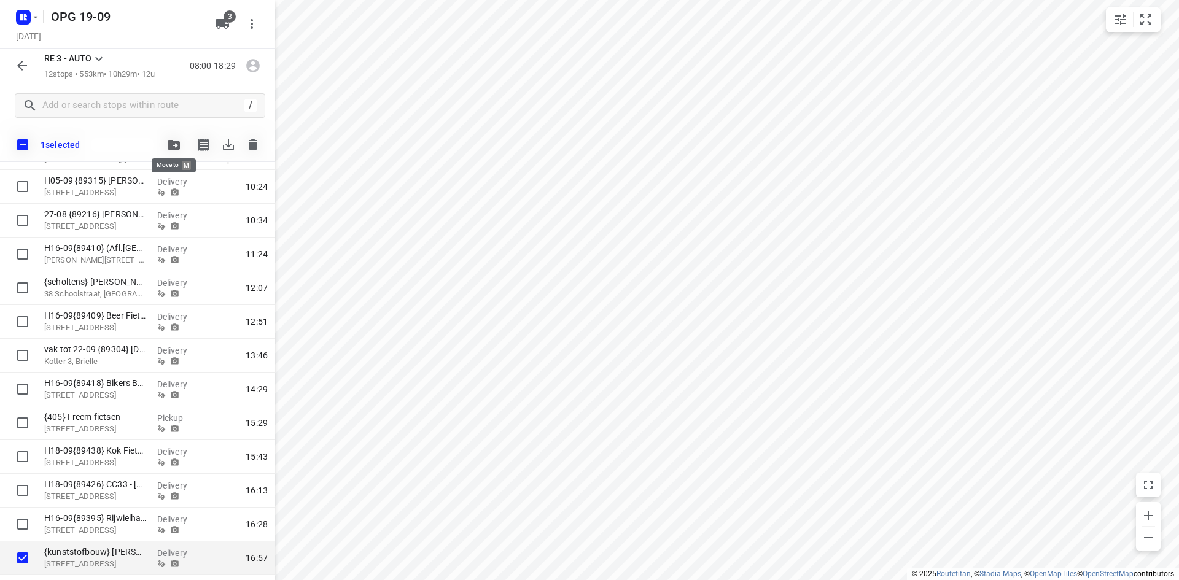
click at [176, 147] on icon "button" at bounding box center [174, 145] width 12 height 10
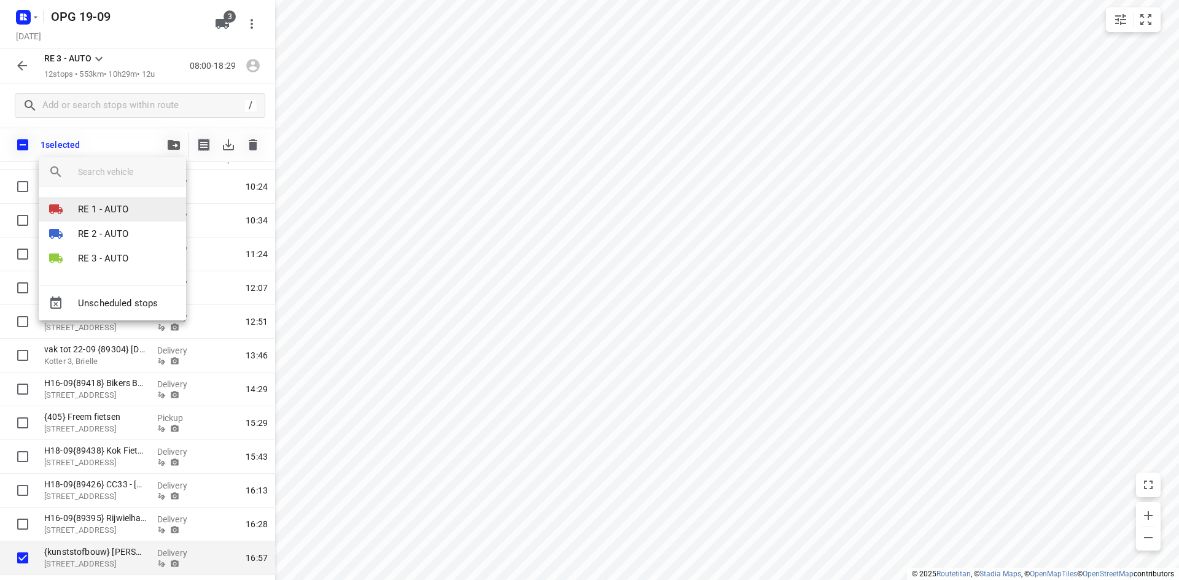
click at [131, 208] on li "RE 1 - AUTO" at bounding box center [112, 209] width 147 height 25
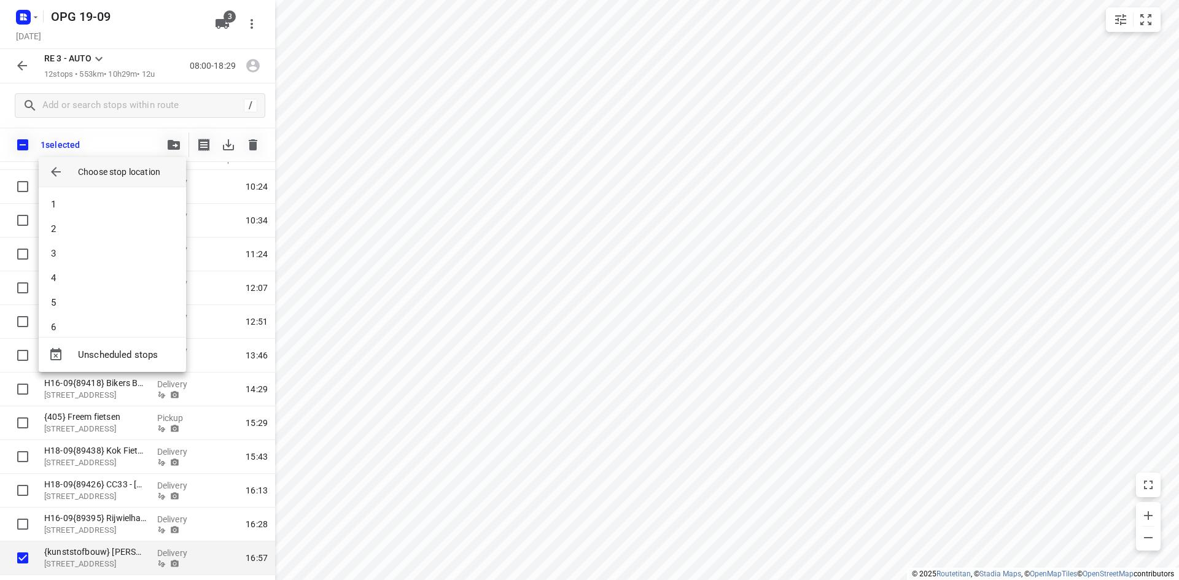
click at [131, 208] on li "1" at bounding box center [112, 204] width 147 height 25
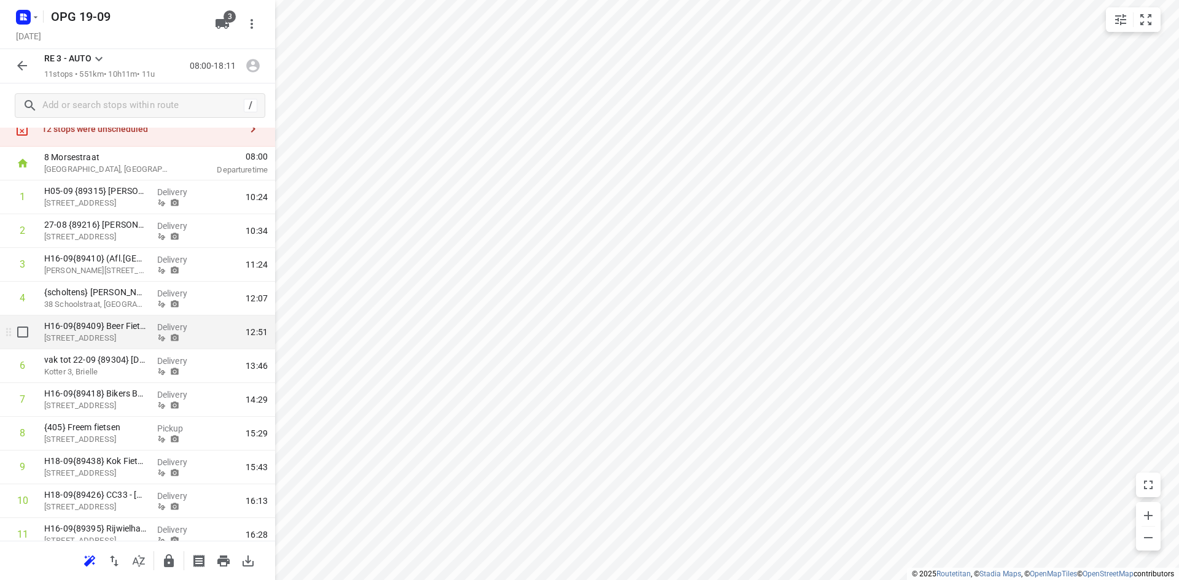
scroll to position [0, 0]
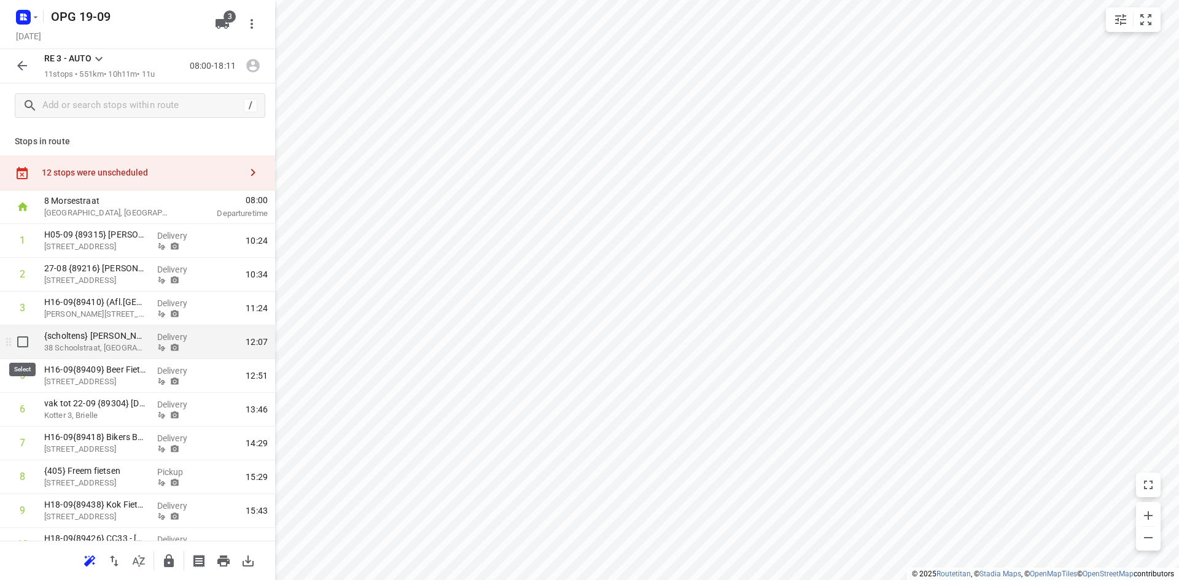
click at [25, 344] on input "checkbox" at bounding box center [22, 342] width 25 height 25
checkbox input "true"
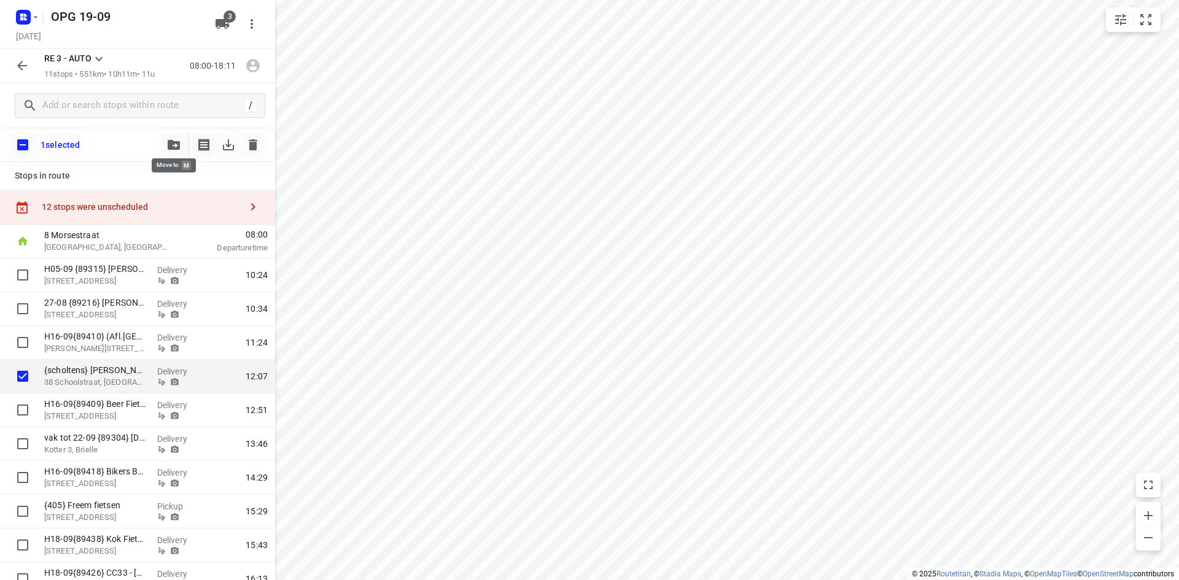
click at [174, 146] on icon "button" at bounding box center [174, 145] width 12 height 10
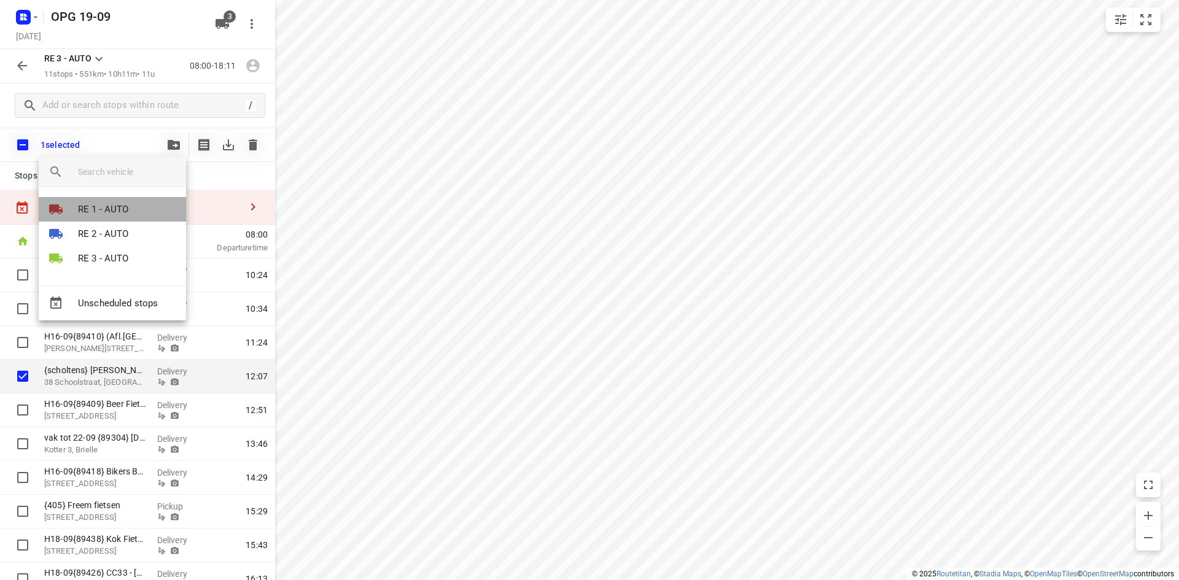
click at [141, 205] on li "RE 1 - AUTO" at bounding box center [112, 209] width 147 height 25
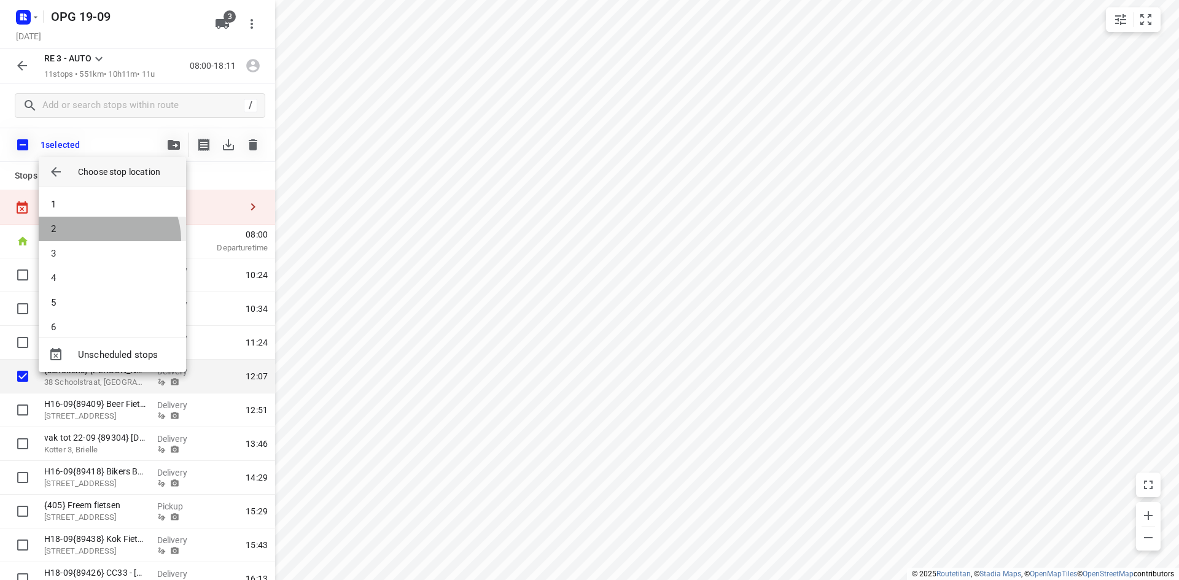
click at [107, 240] on li "2" at bounding box center [112, 229] width 147 height 25
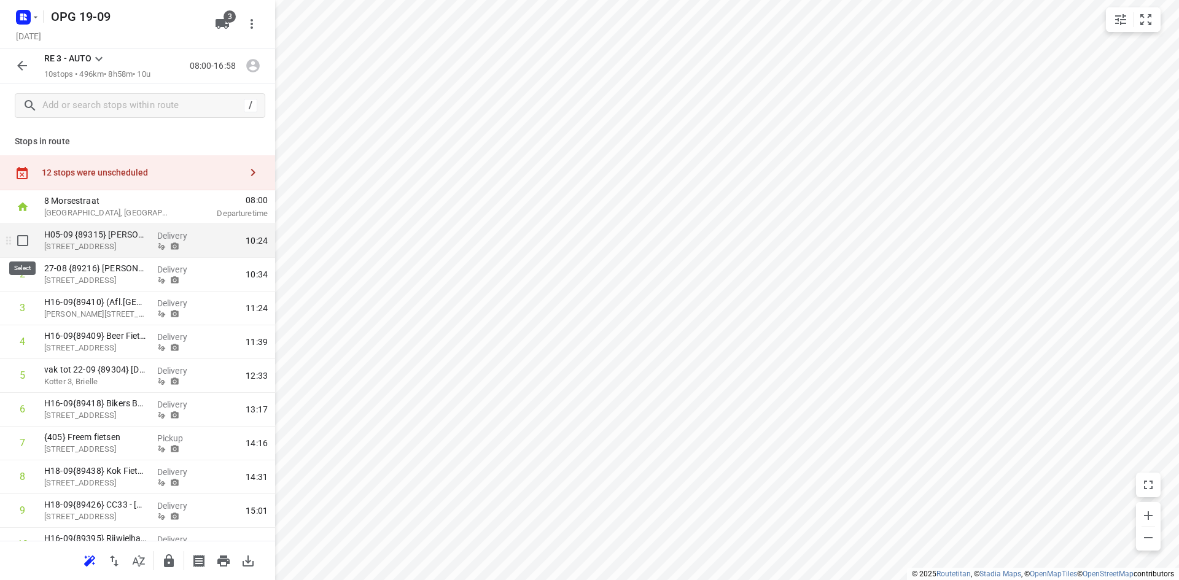
click at [22, 244] on input "checkbox" at bounding box center [22, 240] width 25 height 25
checkbox input "true"
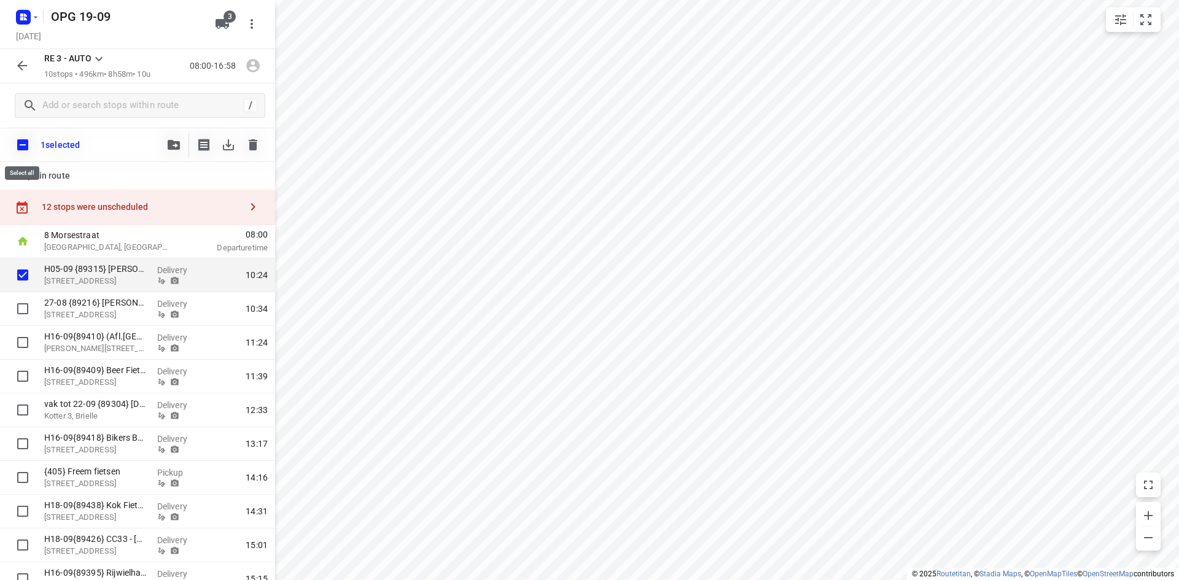
click at [20, 144] on input "checkbox" at bounding box center [23, 145] width 26 height 26
checkbox input "true"
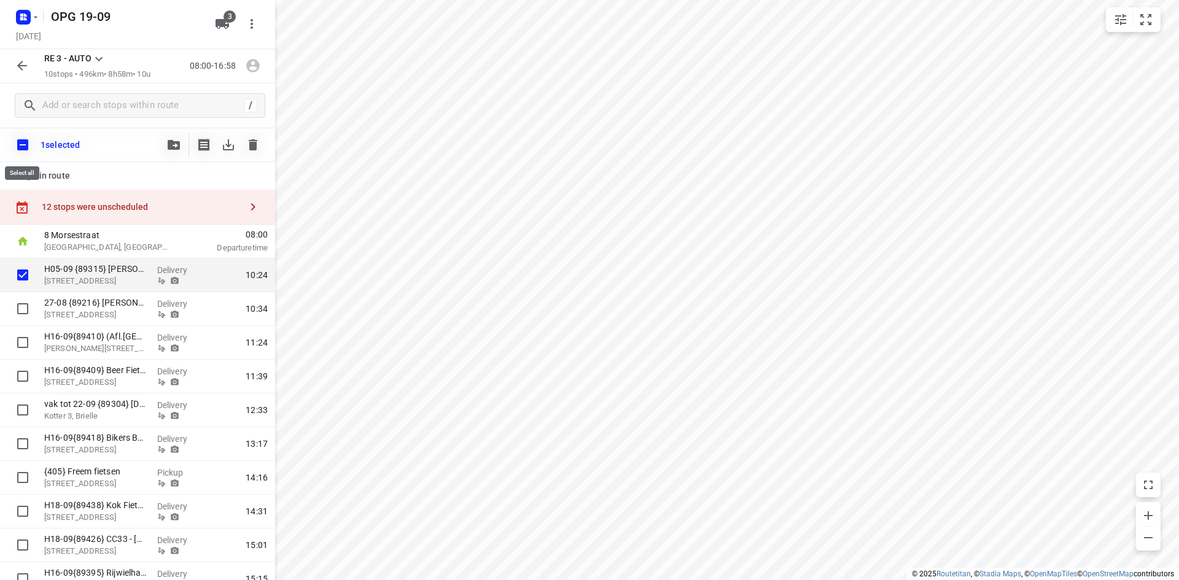
checkbox input "true"
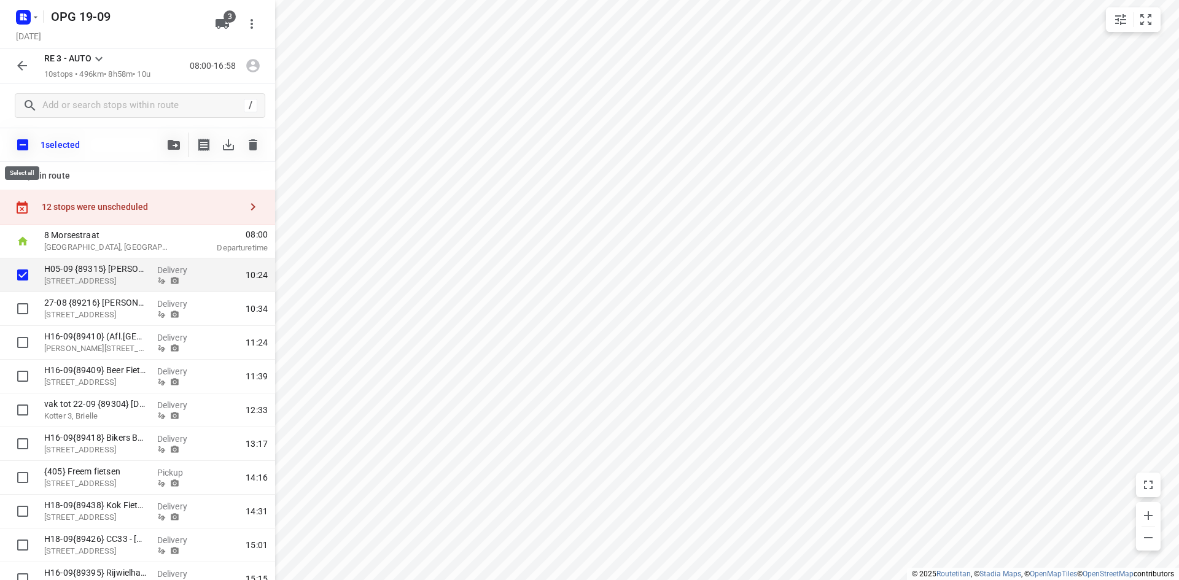
checkbox input "true"
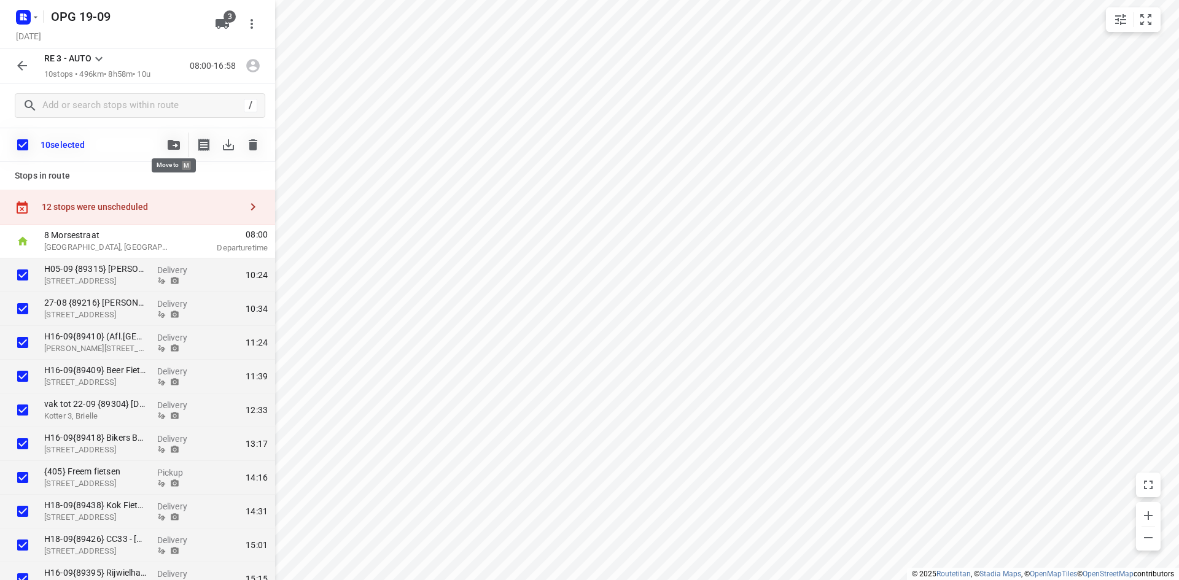
click at [174, 146] on icon "button" at bounding box center [174, 145] width 12 height 10
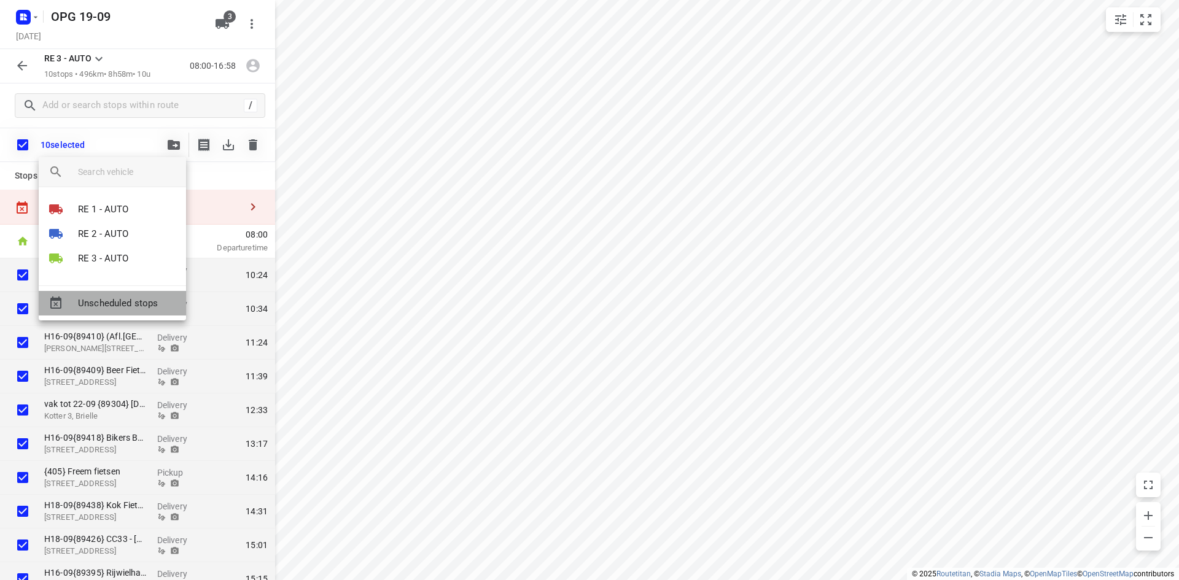
click at [111, 297] on span "Unscheduled stops" at bounding box center [127, 304] width 98 height 14
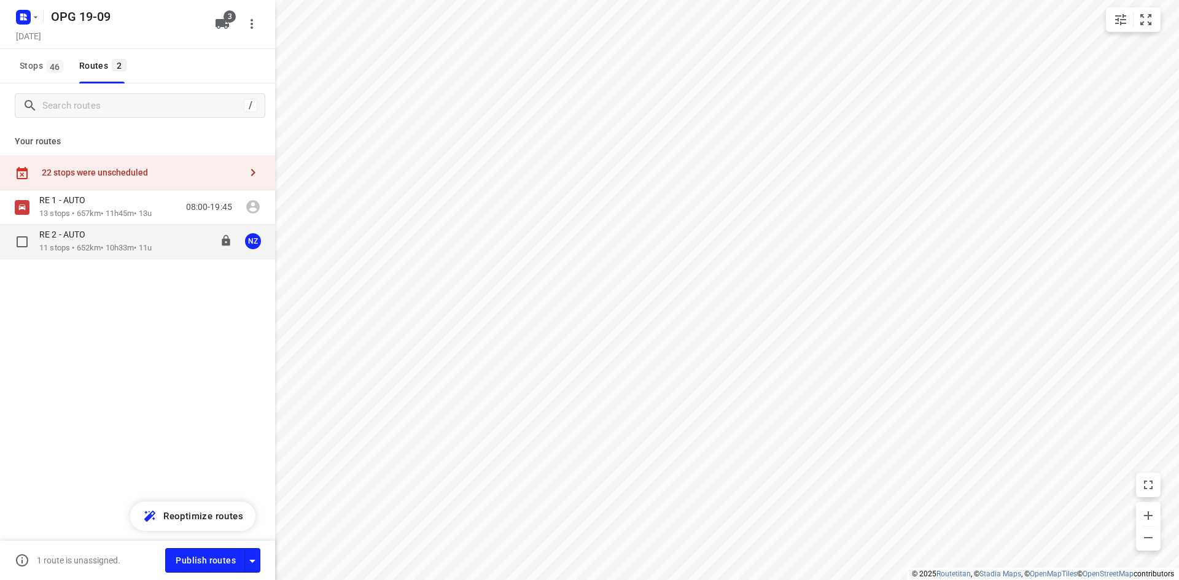
click at [138, 249] on p "11 stops • 652km • 10h33m • 11u" at bounding box center [95, 249] width 112 height 12
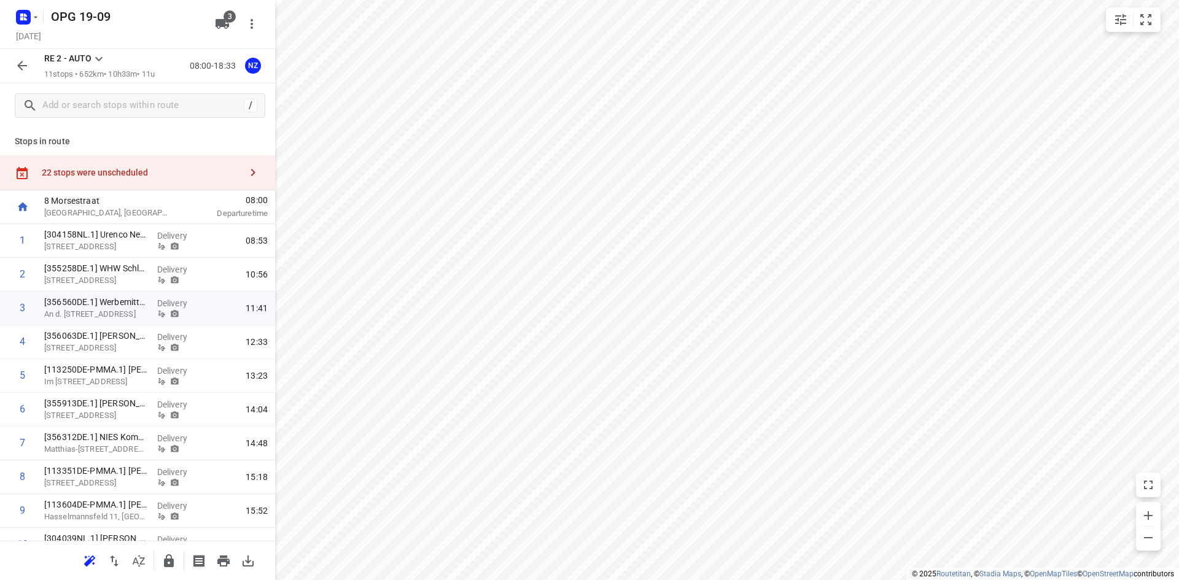
click at [103, 58] on icon at bounding box center [99, 59] width 15 height 15
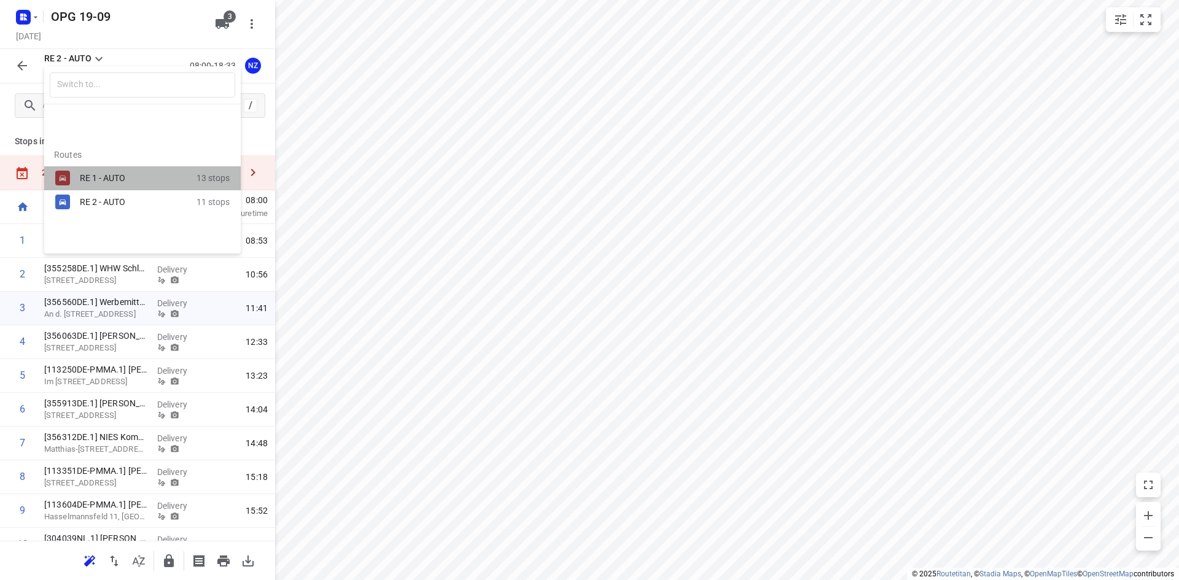
click at [85, 174] on div "RE 1 - AUTO" at bounding box center [132, 178] width 104 height 10
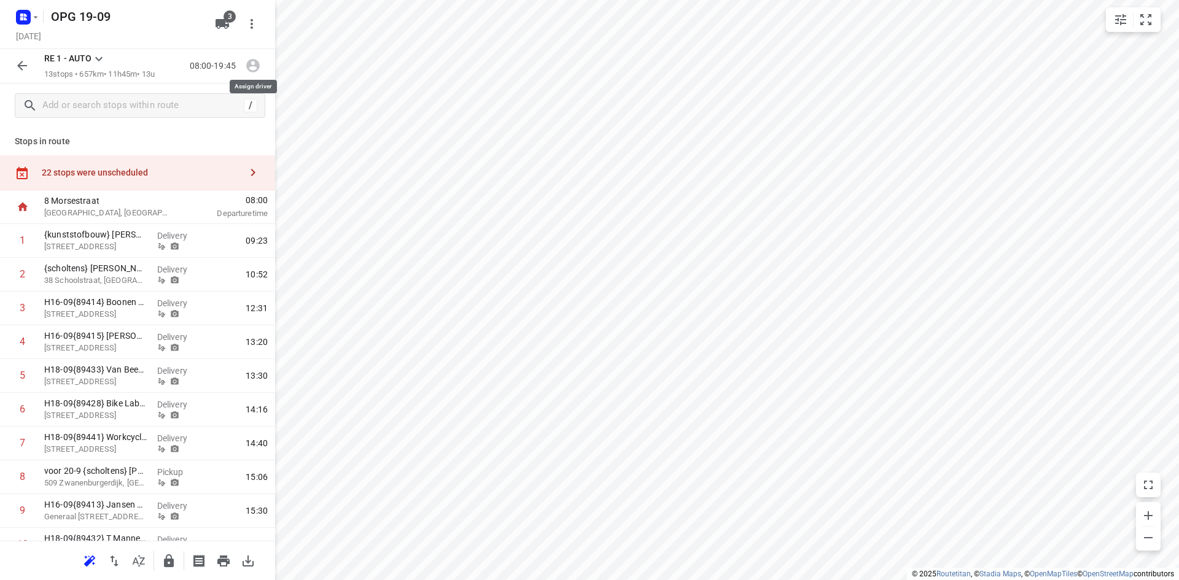
click at [249, 61] on icon "button" at bounding box center [253, 67] width 14 height 14
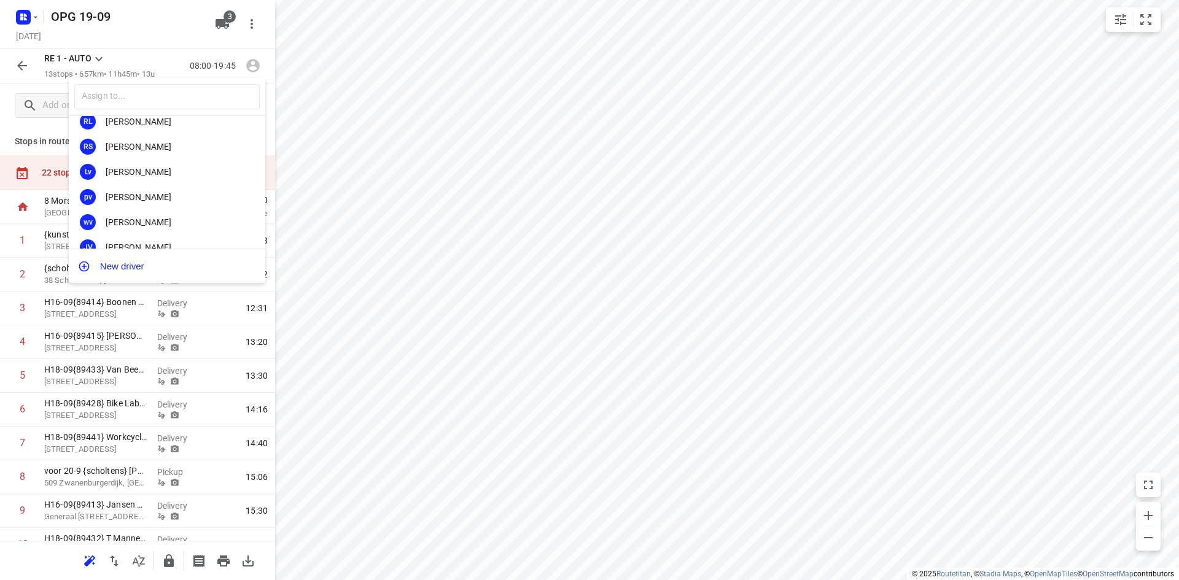
scroll to position [228, 0]
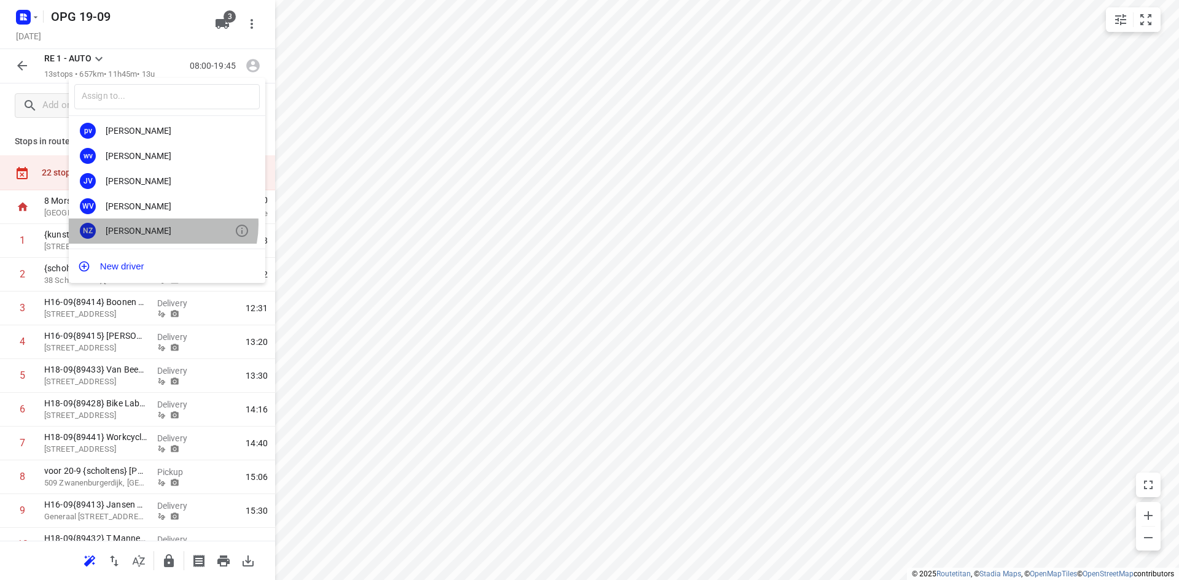
click at [151, 224] on div "NZ [PERSON_NAME]" at bounding box center [167, 231] width 197 height 25
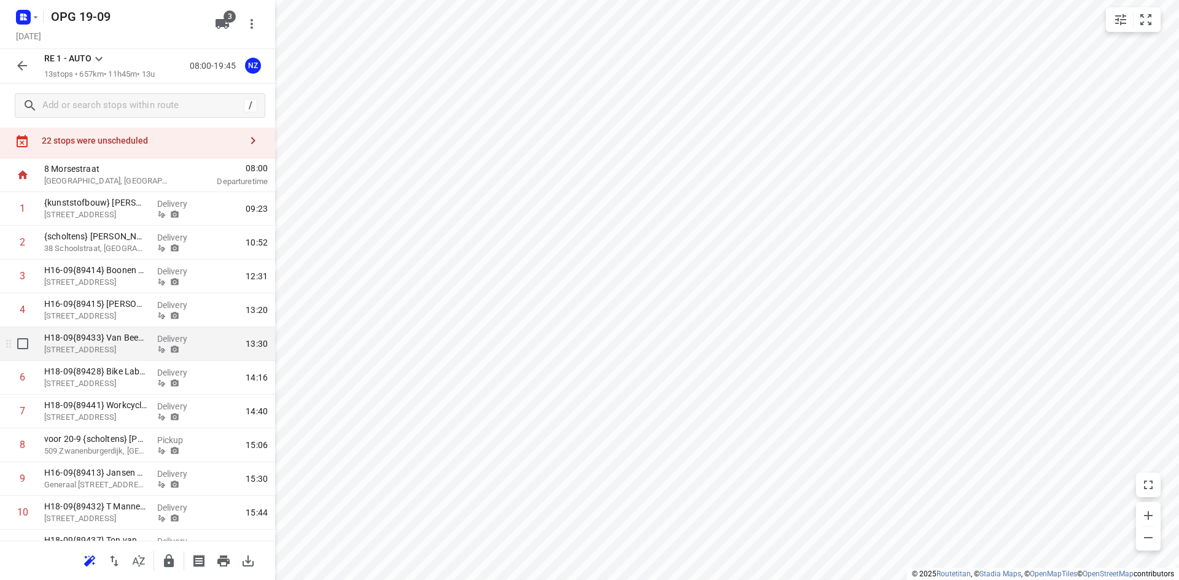
scroll to position [0, 0]
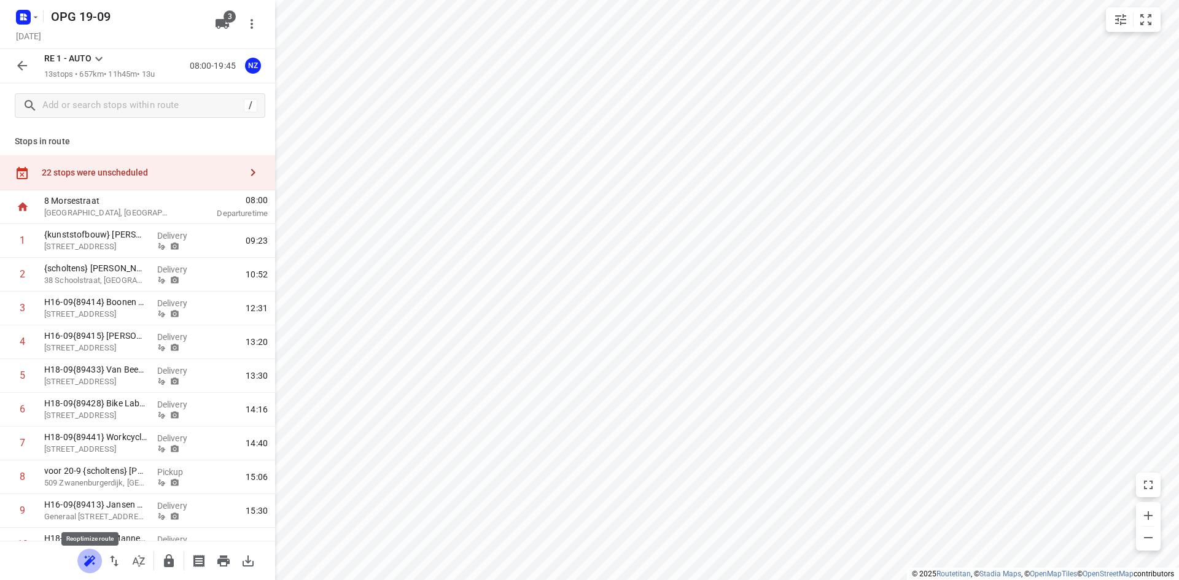
click at [87, 560] on icon "button" at bounding box center [89, 561] width 15 height 15
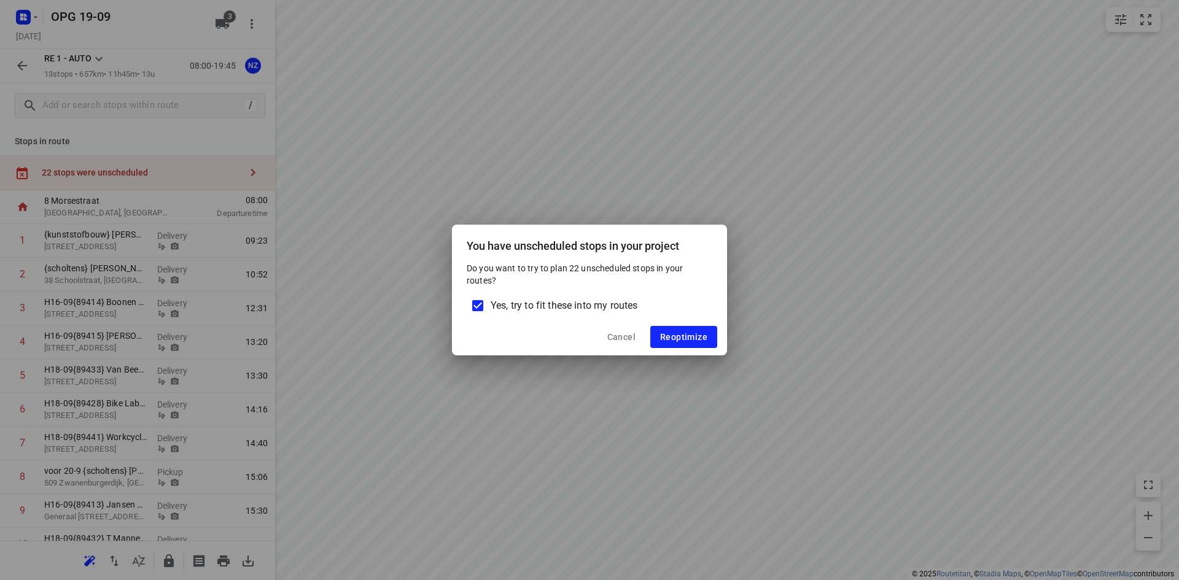
click at [475, 303] on input "Yes, try to fit these into my routes" at bounding box center [478, 306] width 26 height 26
checkbox input "false"
click at [672, 343] on button "Reoptimize" at bounding box center [683, 337] width 67 height 22
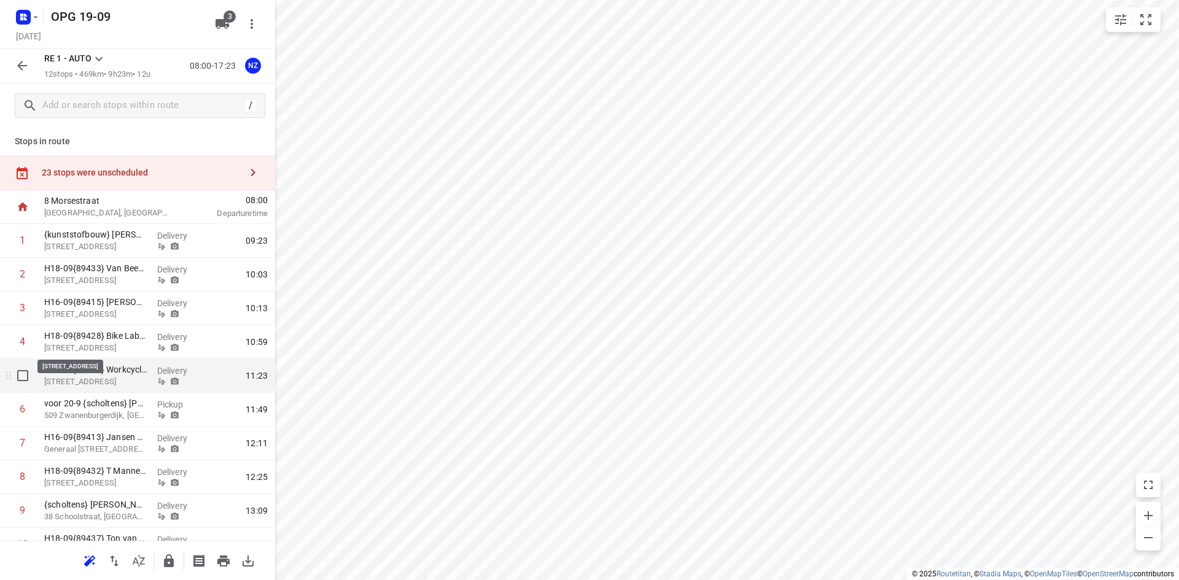
scroll to position [122, 0]
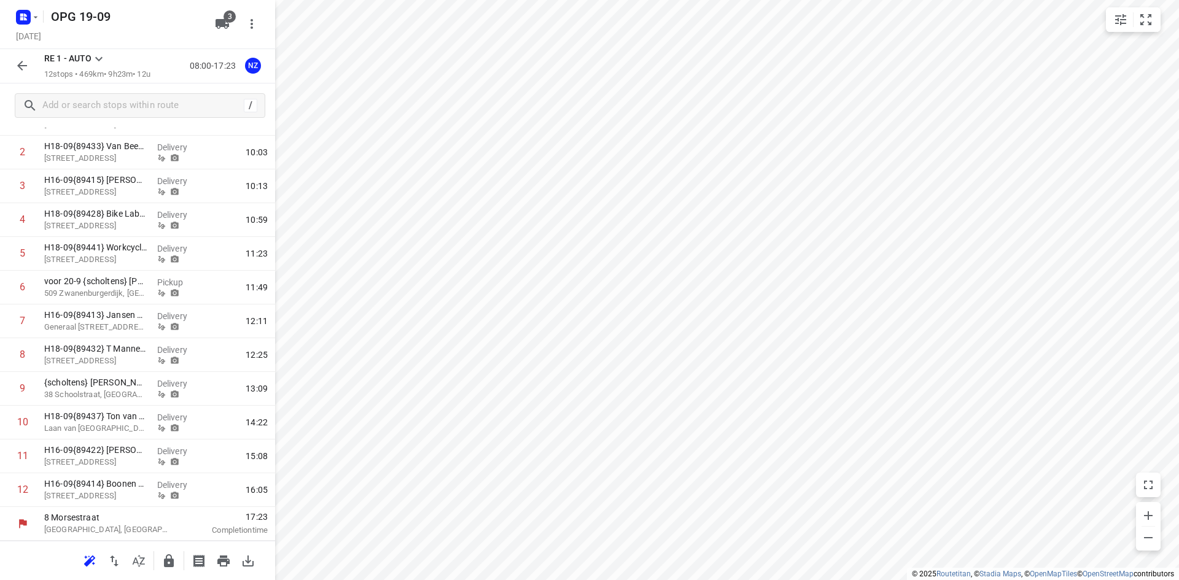
click at [103, 59] on icon at bounding box center [99, 59] width 15 height 15
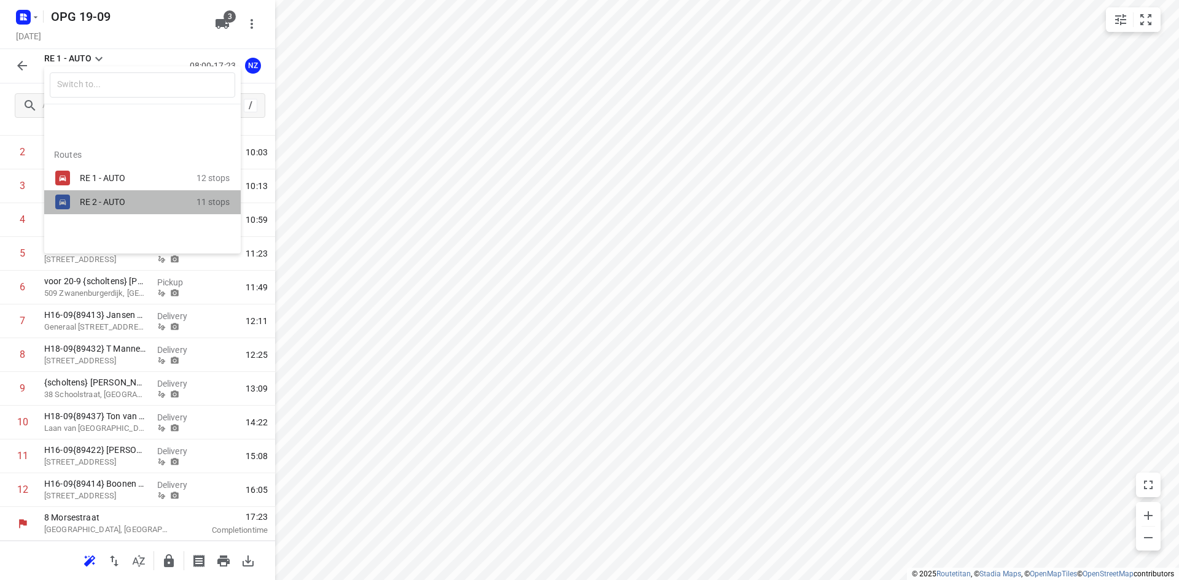
click at [101, 206] on div "RE 2 - AUTO" at bounding box center [132, 202] width 104 height 10
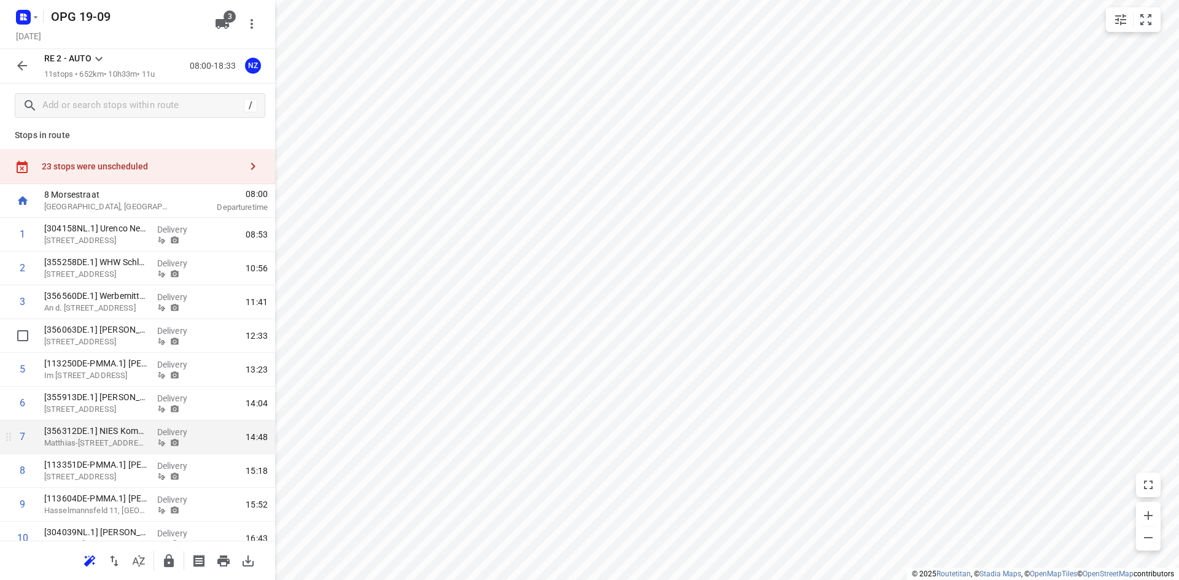
scroll to position [0, 0]
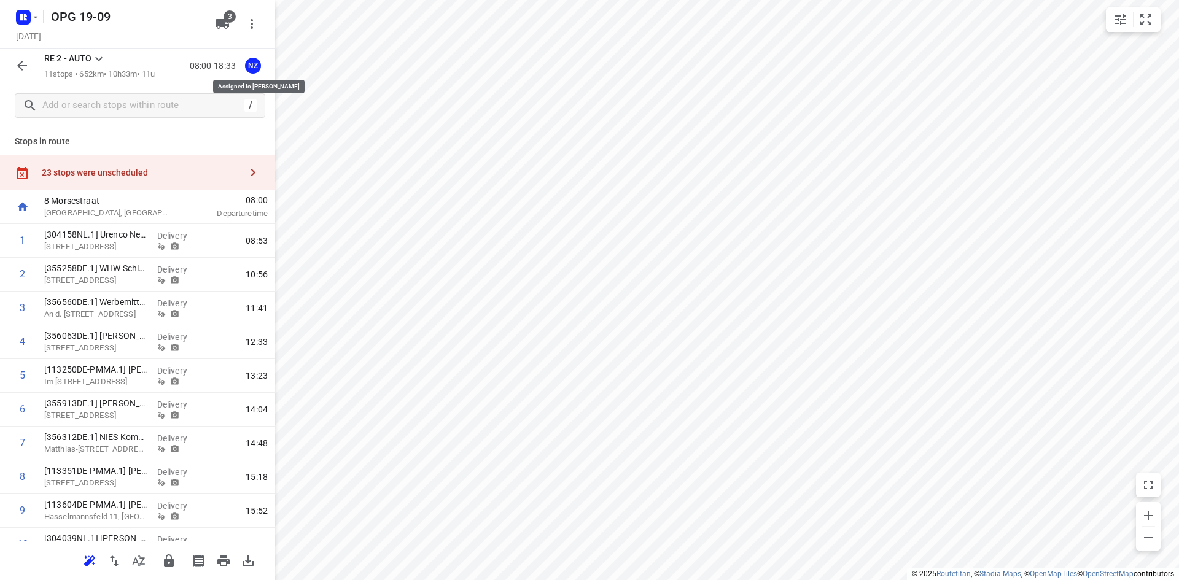
click at [256, 63] on div "NZ" at bounding box center [253, 66] width 16 height 16
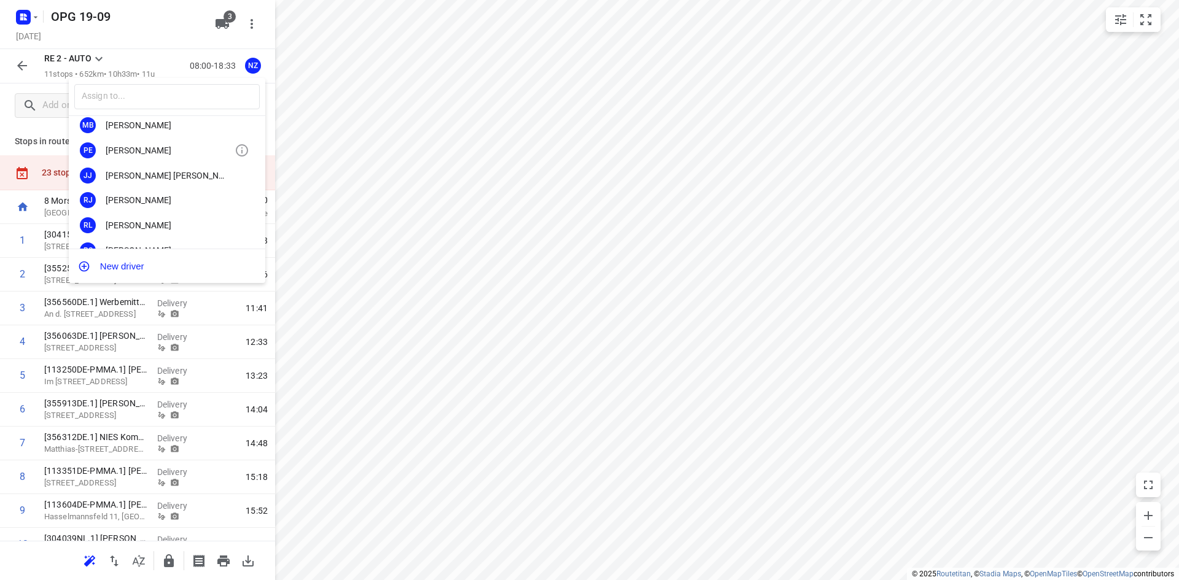
scroll to position [123, 0]
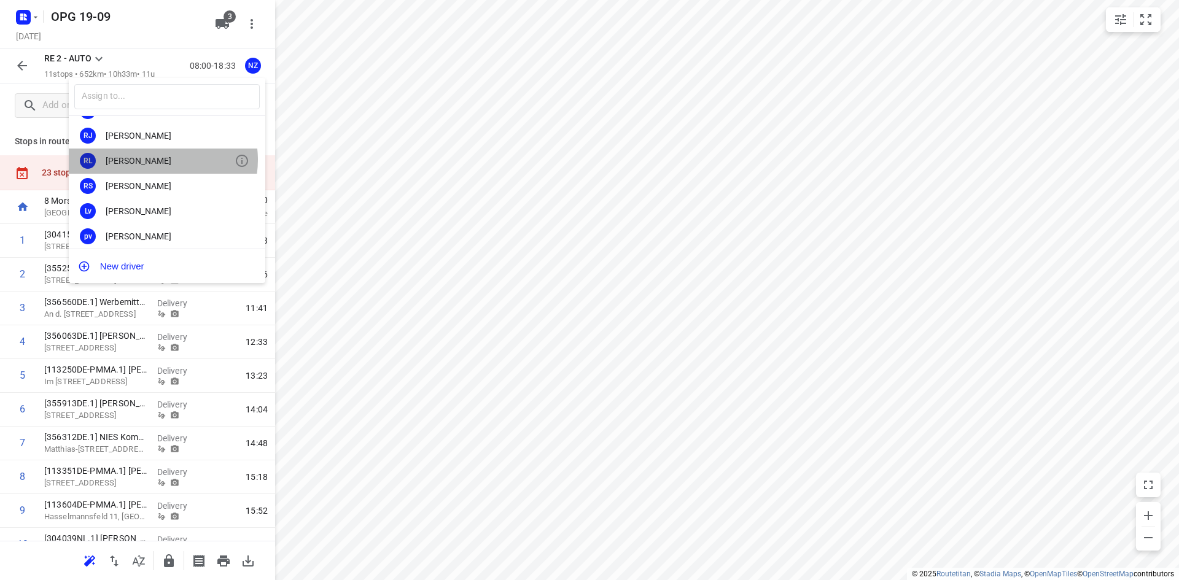
click at [157, 160] on div "[PERSON_NAME]" at bounding box center [170, 161] width 129 height 10
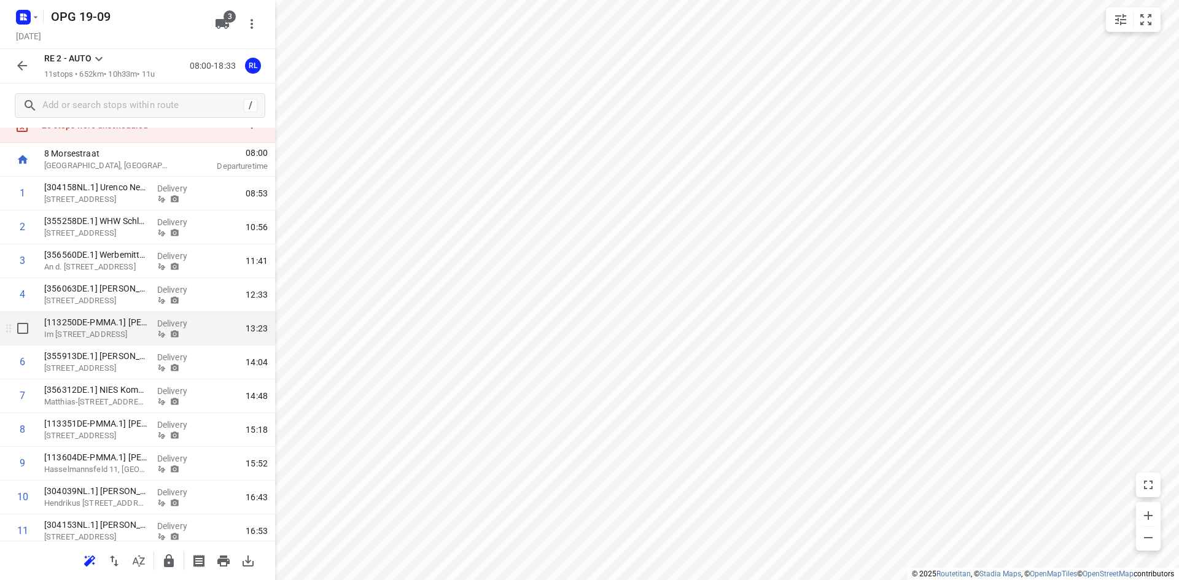
scroll to position [88, 0]
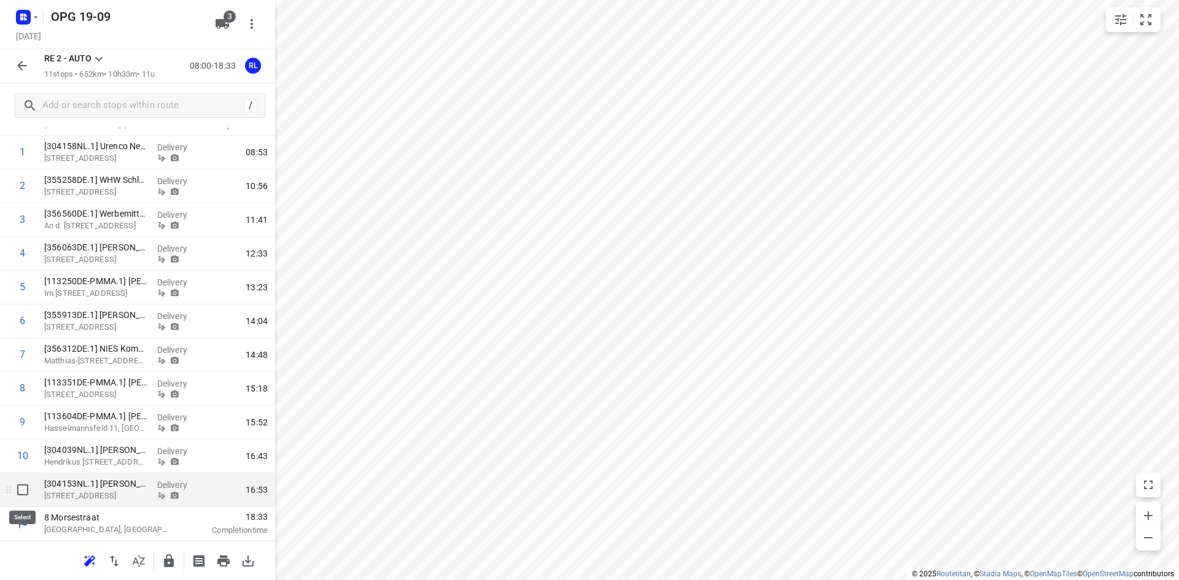
click at [22, 490] on input "checkbox" at bounding box center [22, 490] width 25 height 25
checkbox input "true"
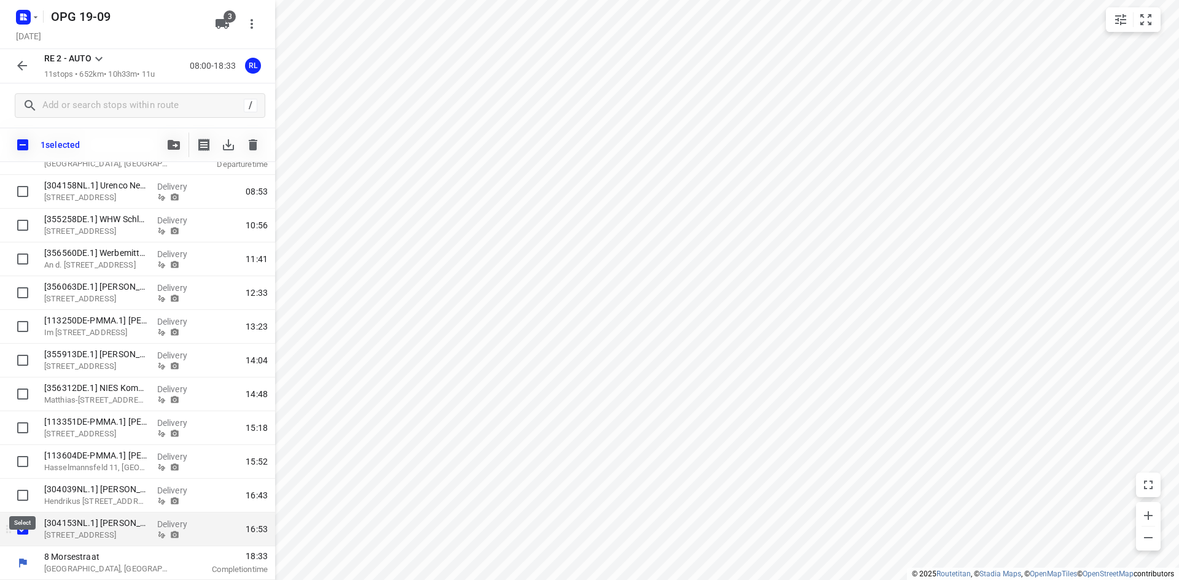
scroll to position [84, 0]
click at [173, 146] on icon "button" at bounding box center [174, 145] width 12 height 10
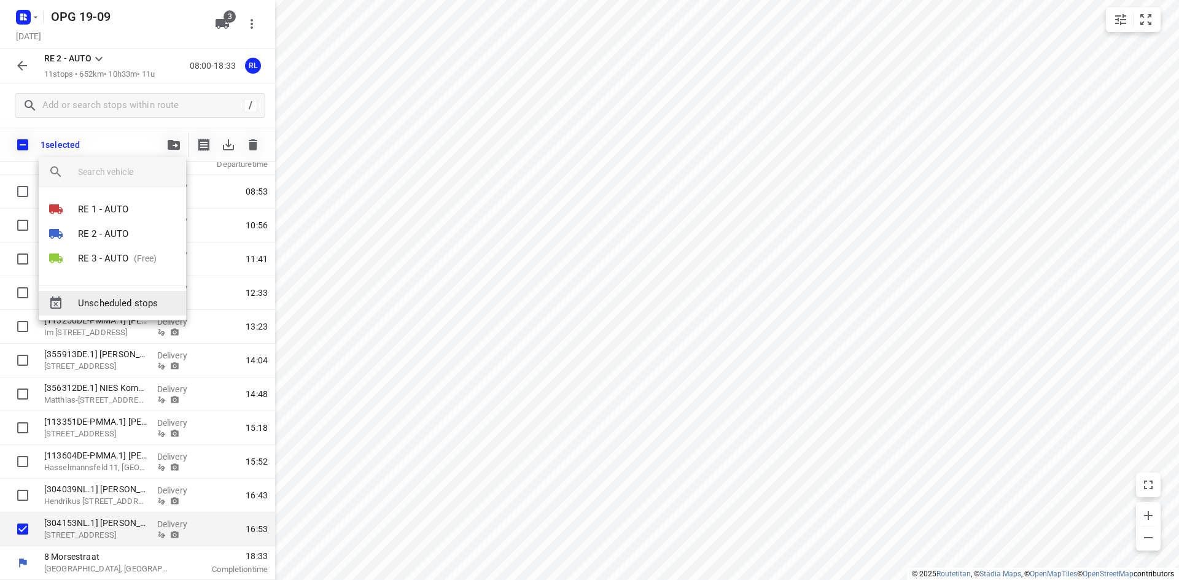
click at [133, 302] on span "Unscheduled stops" at bounding box center [127, 304] width 98 height 14
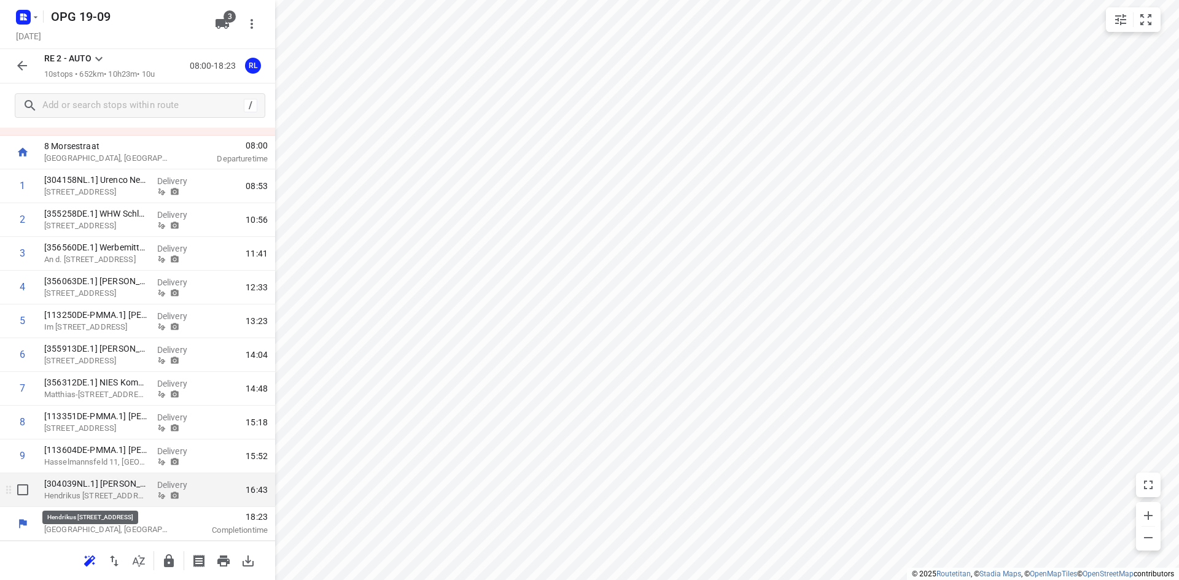
scroll to position [0, 0]
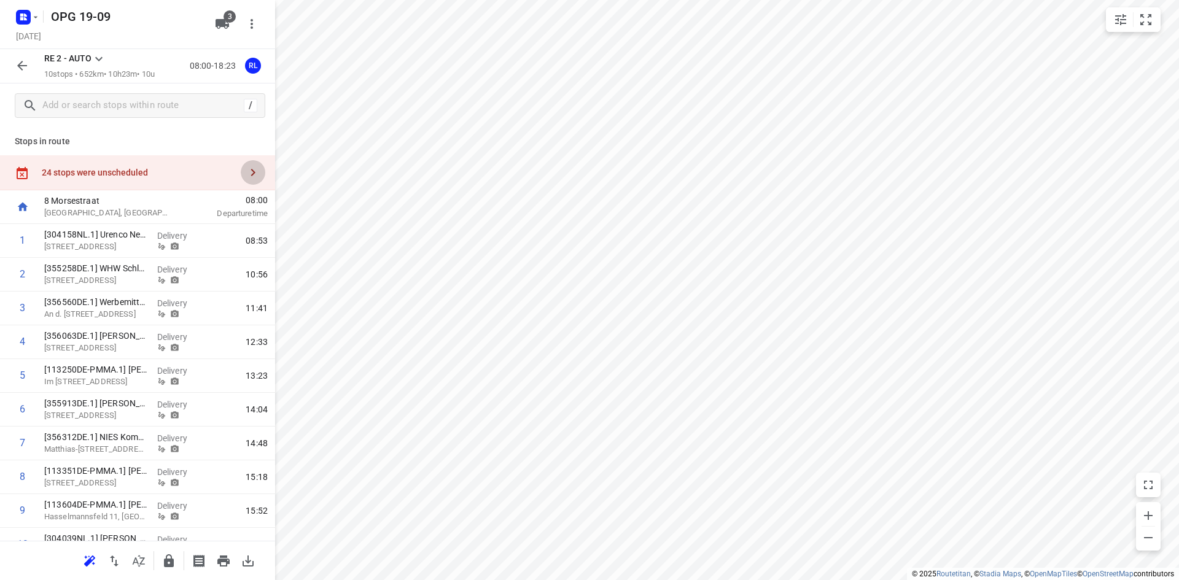
click at [246, 170] on icon "button" at bounding box center [253, 172] width 15 height 15
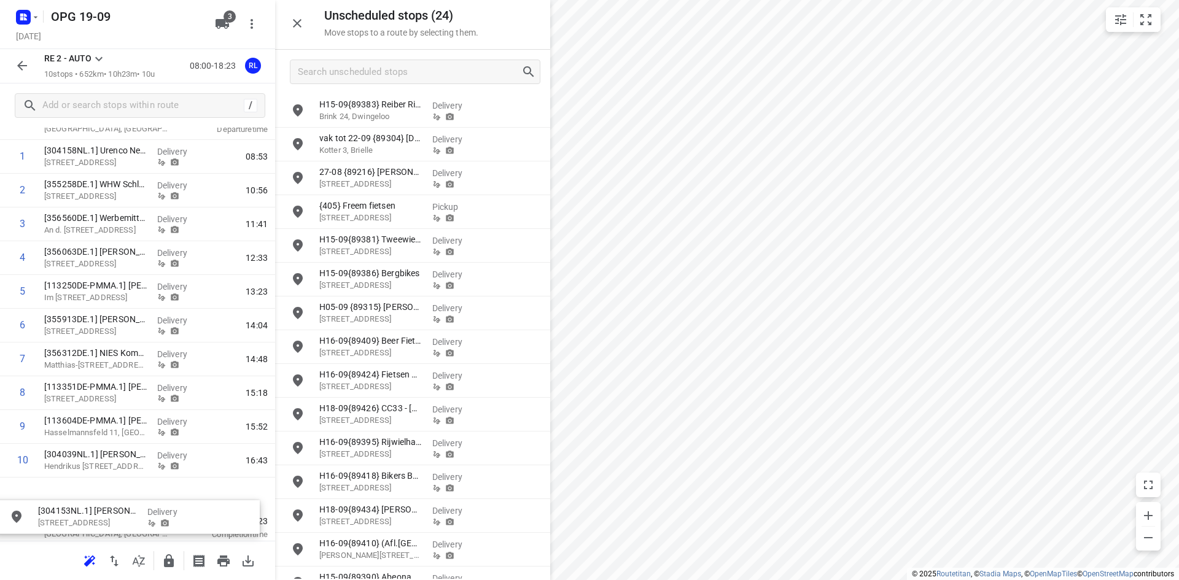
scroll to position [88, 0]
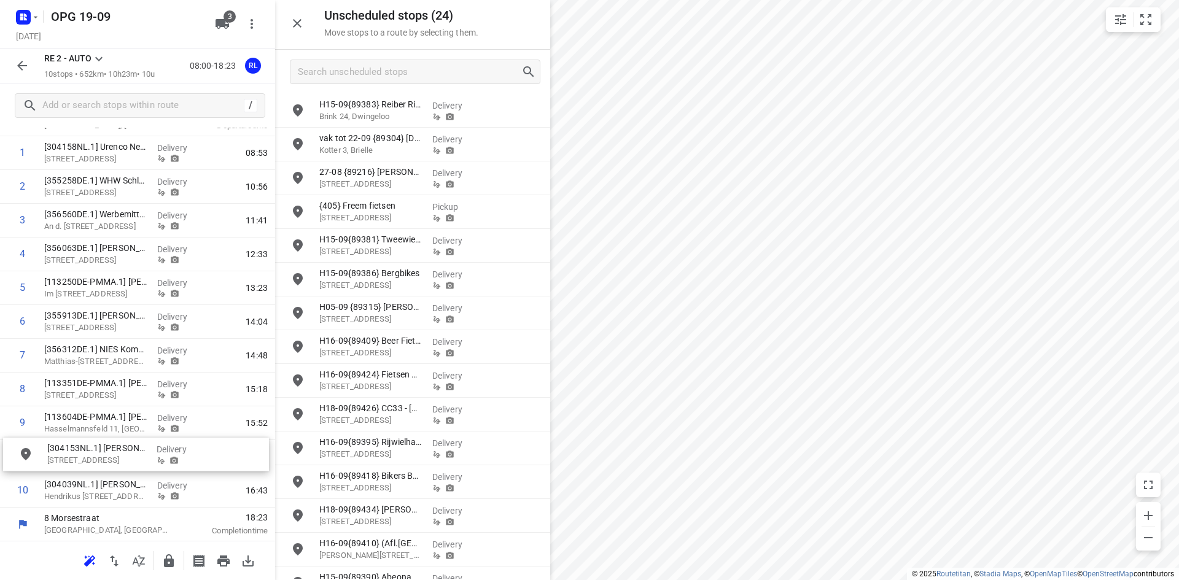
drag, startPoint x: 402, startPoint y: 119, endPoint x: 127, endPoint y: 463, distance: 441.4
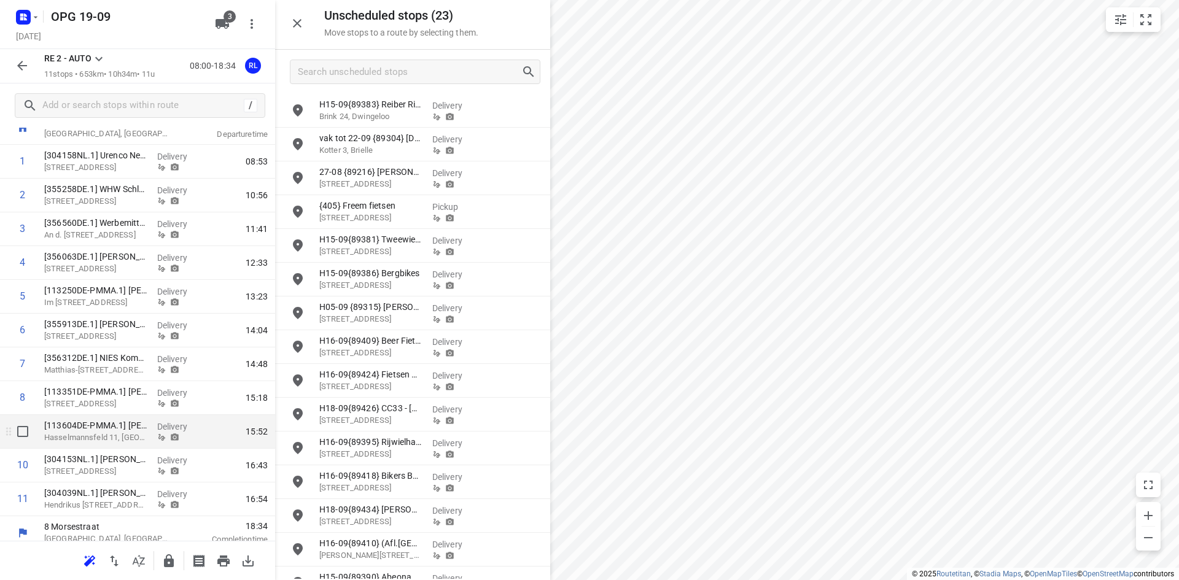
scroll to position [88, 0]
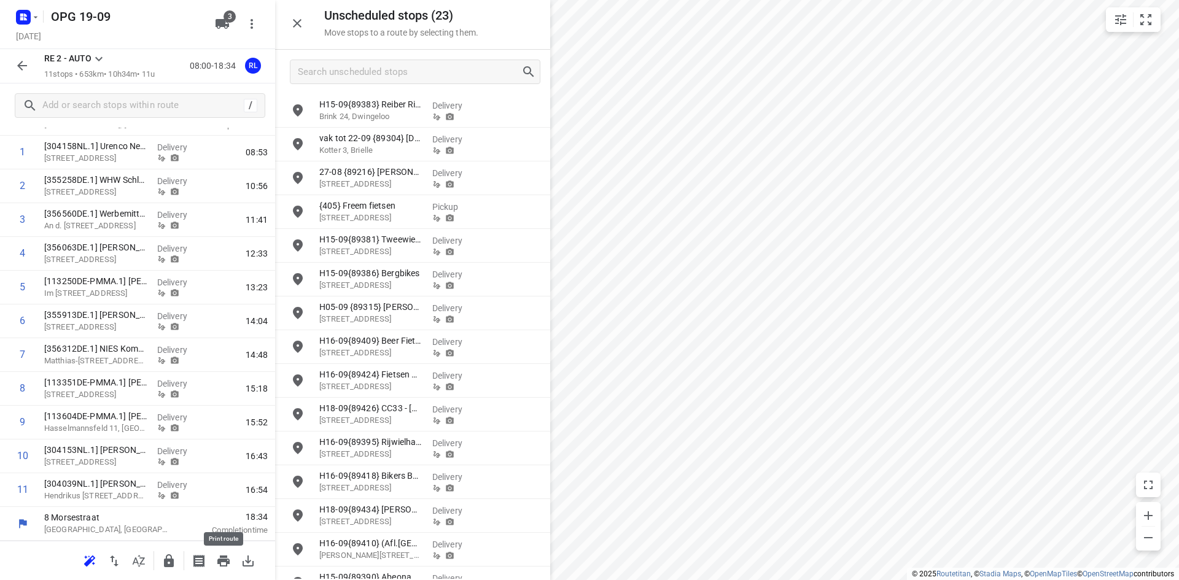
click at [225, 561] on icon "button" at bounding box center [223, 561] width 12 height 11
click at [104, 53] on icon at bounding box center [99, 59] width 15 height 15
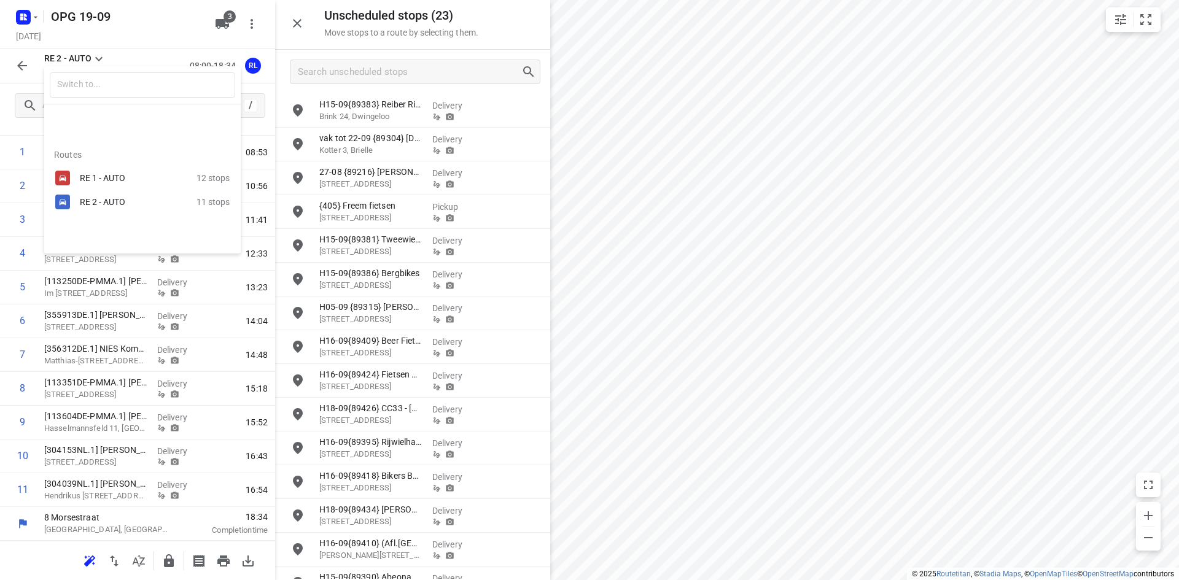
click at [109, 178] on div "RE 1 - AUTO" at bounding box center [132, 178] width 104 height 10
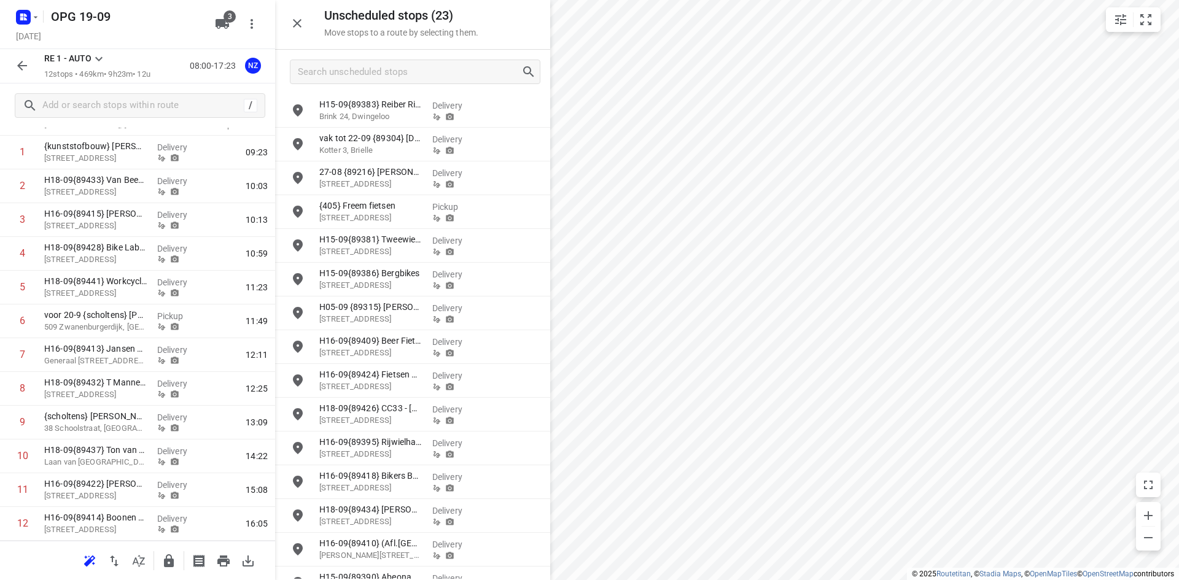
click at [1090, 571] on div "i © 2025 Routetitan , © Stadia Maps , © OpenMapTiles © OpenStreetMap contributo…" at bounding box center [589, 290] width 1179 height 580
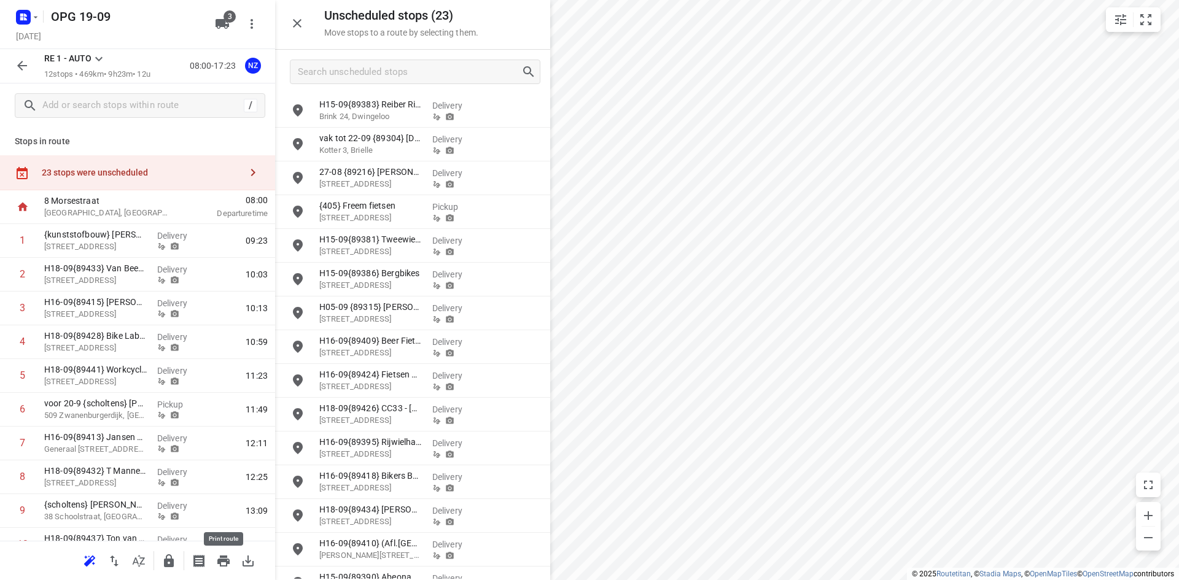
click at [220, 557] on icon "button" at bounding box center [223, 561] width 12 height 11
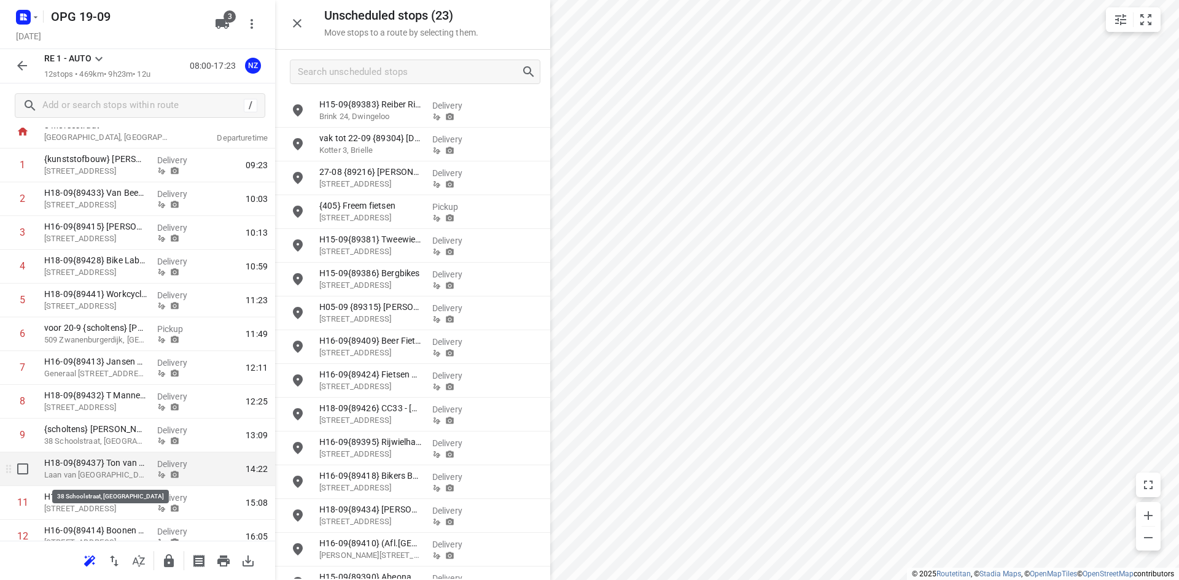
scroll to position [122, 0]
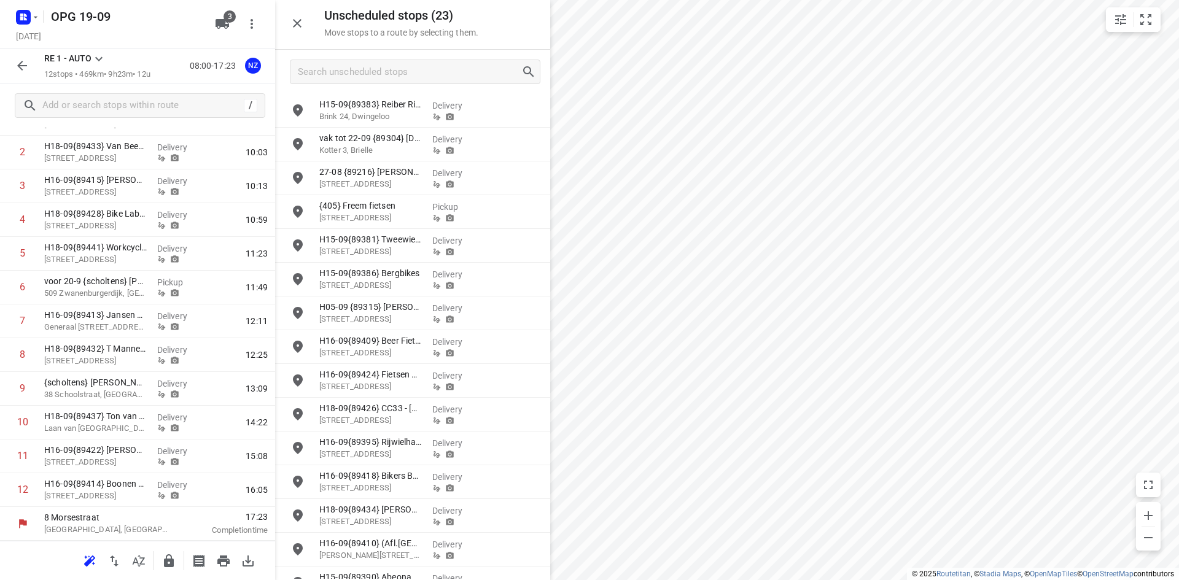
click at [23, 72] on icon "button" at bounding box center [22, 65] width 15 height 15
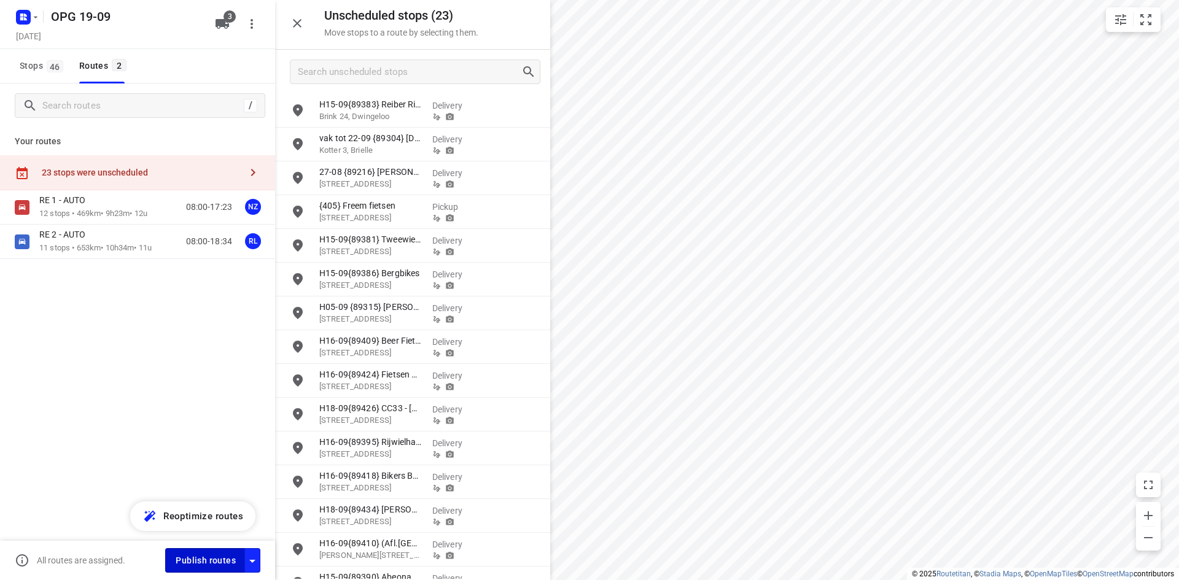
click at [235, 563] on span "Publish routes" at bounding box center [206, 560] width 60 height 15
